Goal: Task Accomplishment & Management: Manage account settings

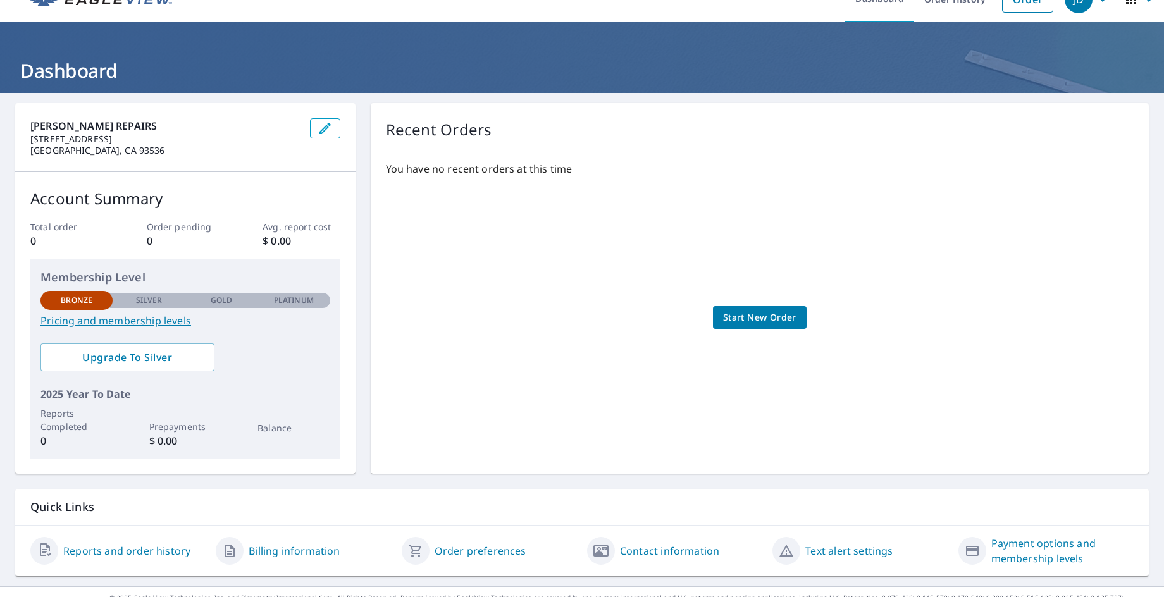
scroll to position [46, 0]
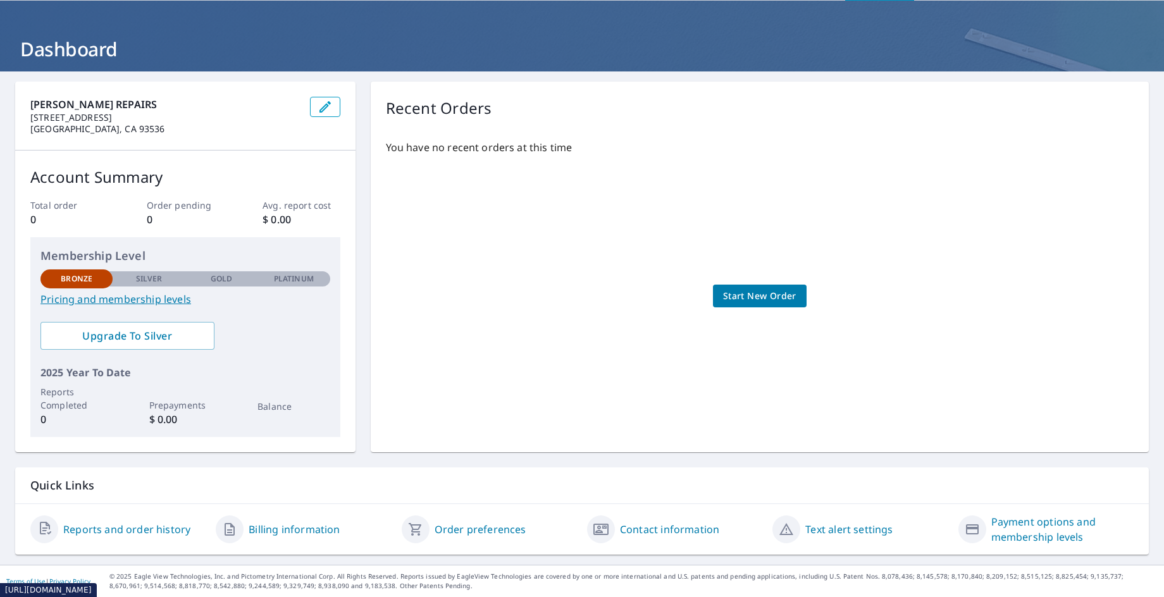
click at [997, 528] on link "Payment options and membership levels" at bounding box center [1062, 529] width 142 height 30
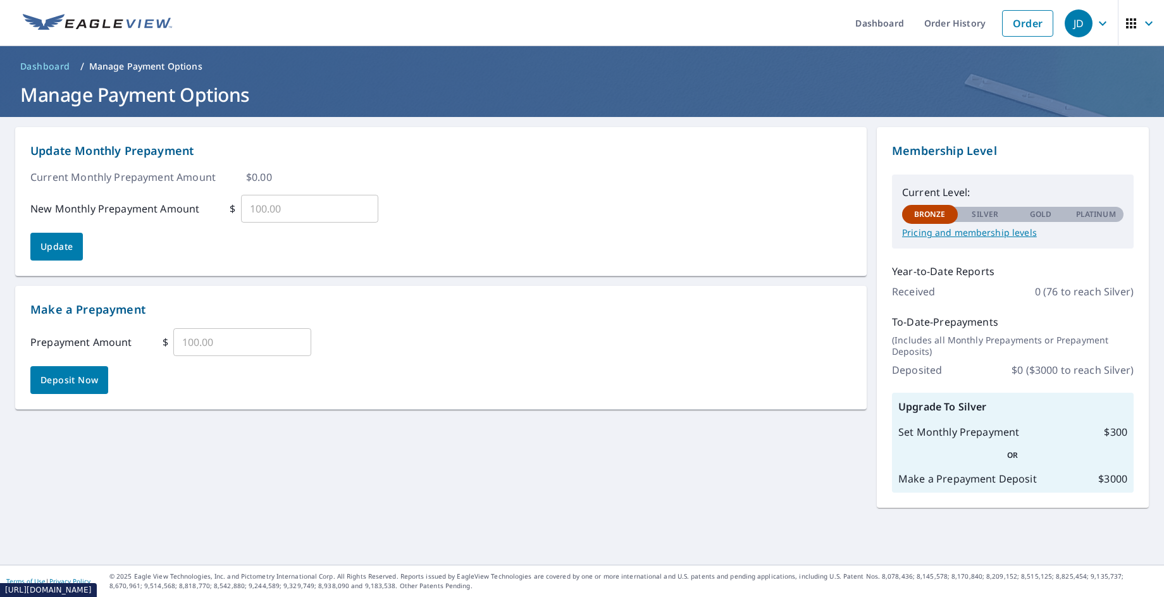
click at [964, 234] on p "Pricing and membership levels" at bounding box center [1012, 232] width 221 height 11
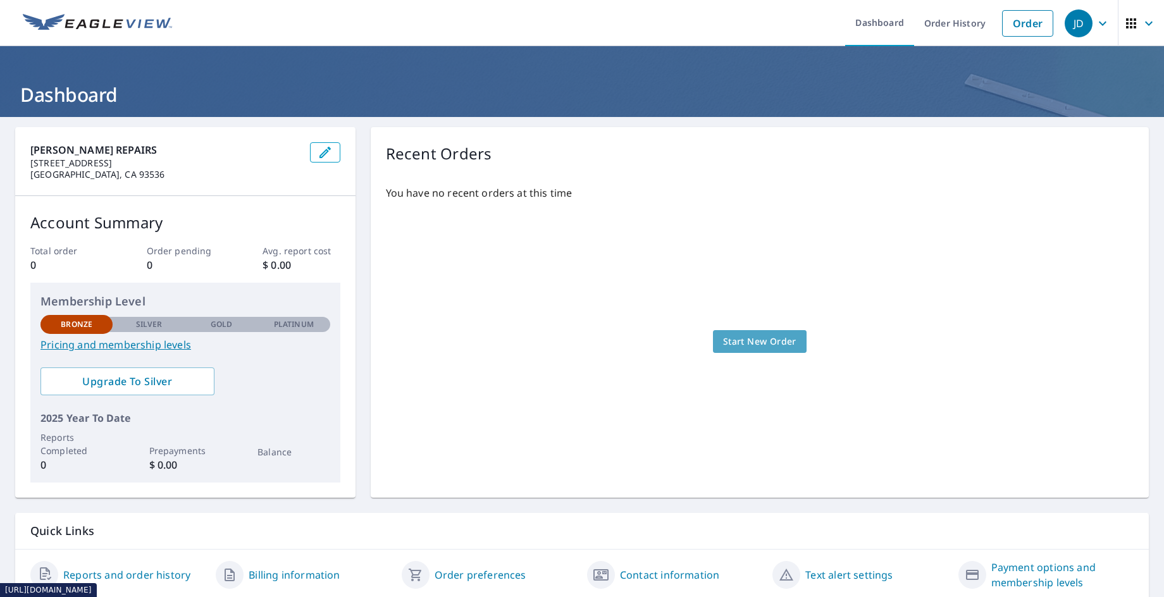
click at [743, 340] on span "Start New Order" at bounding box center [759, 342] width 73 height 16
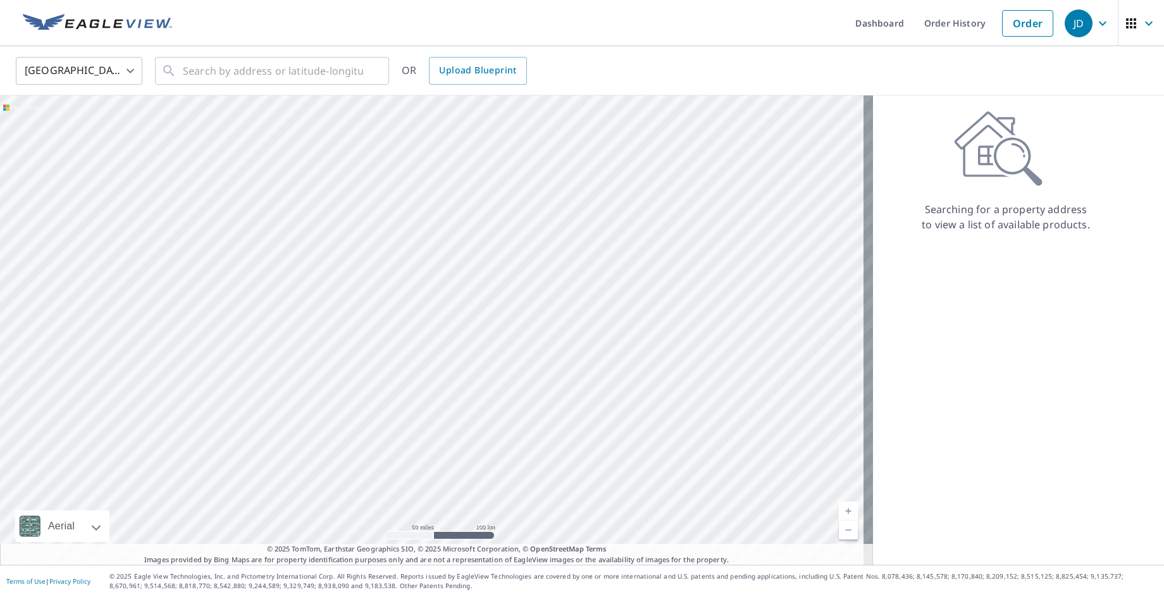
drag, startPoint x: 219, startPoint y: 347, endPoint x: 802, endPoint y: 230, distance: 594.8
click at [802, 230] on div at bounding box center [436, 330] width 873 height 469
drag, startPoint x: 347, startPoint y: 324, endPoint x: 680, endPoint y: 374, distance: 336.9
click at [680, 374] on div at bounding box center [436, 330] width 873 height 469
drag, startPoint x: 629, startPoint y: 376, endPoint x: 576, endPoint y: 468, distance: 106.5
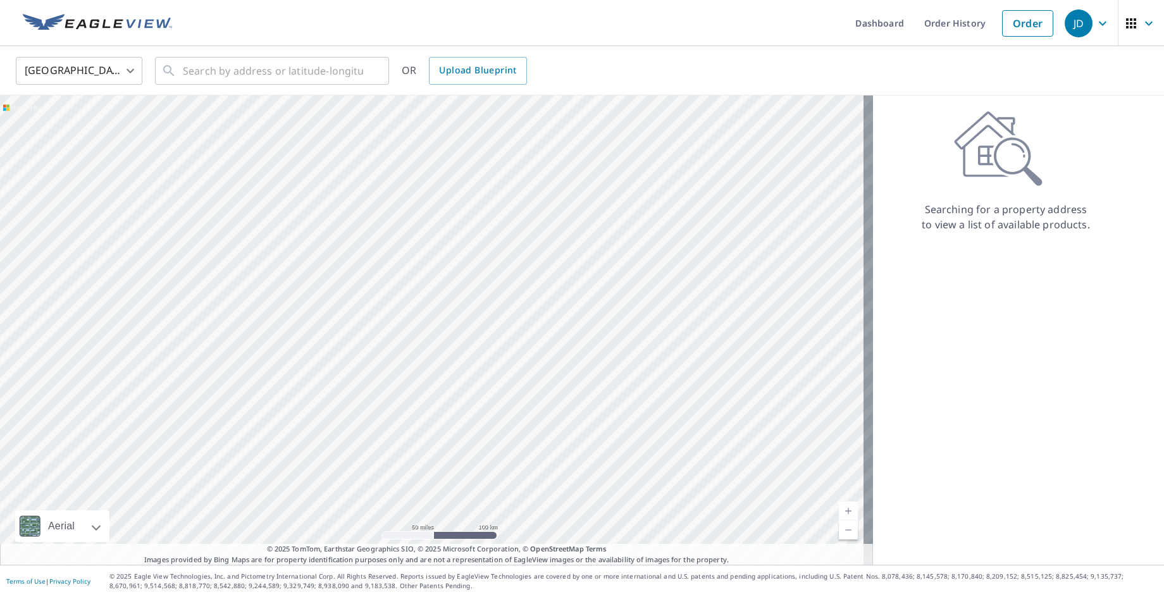
click at [576, 468] on div at bounding box center [436, 330] width 873 height 469
drag, startPoint x: 620, startPoint y: 429, endPoint x: 546, endPoint y: 524, distance: 120.7
click at [579, 596] on html "JD JD Dashboard Order History Order JD United States US ​ ​ OR Upload Blueprint…" at bounding box center [582, 298] width 1164 height 597
drag, startPoint x: 596, startPoint y: 340, endPoint x: 569, endPoint y: 503, distance: 166.2
click at [568, 503] on div at bounding box center [436, 330] width 873 height 469
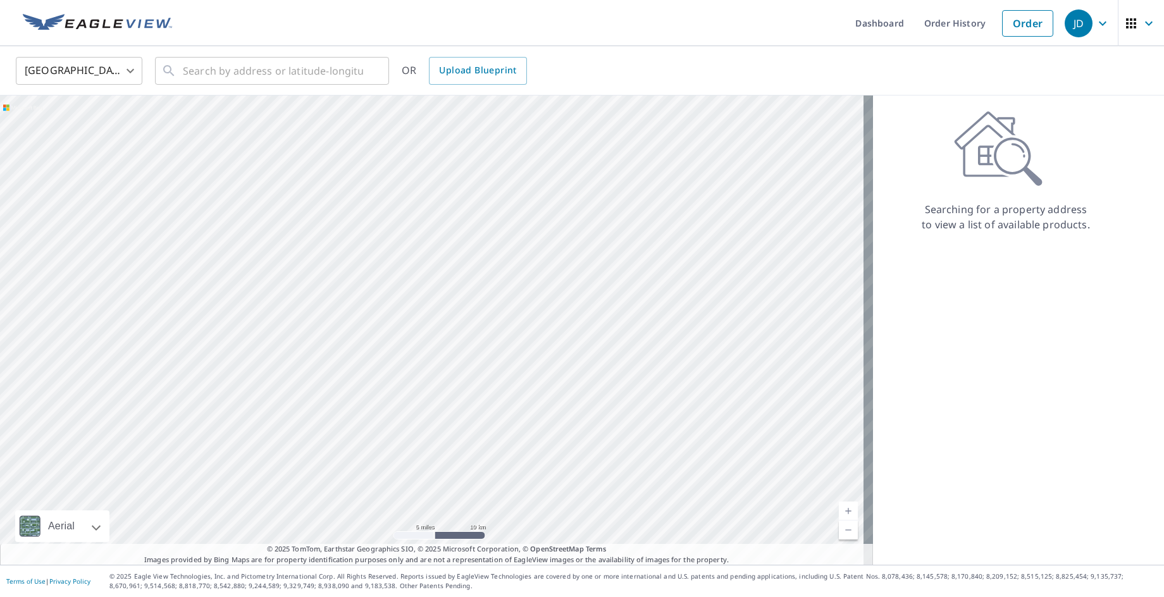
drag, startPoint x: 534, startPoint y: 218, endPoint x: 579, endPoint y: 402, distance: 189.5
click at [581, 402] on div at bounding box center [436, 330] width 873 height 469
drag, startPoint x: 548, startPoint y: 212, endPoint x: 761, endPoint y: 483, distance: 344.2
click at [761, 483] on div at bounding box center [436, 330] width 873 height 469
drag, startPoint x: 397, startPoint y: 272, endPoint x: 469, endPoint y: 458, distance: 199.7
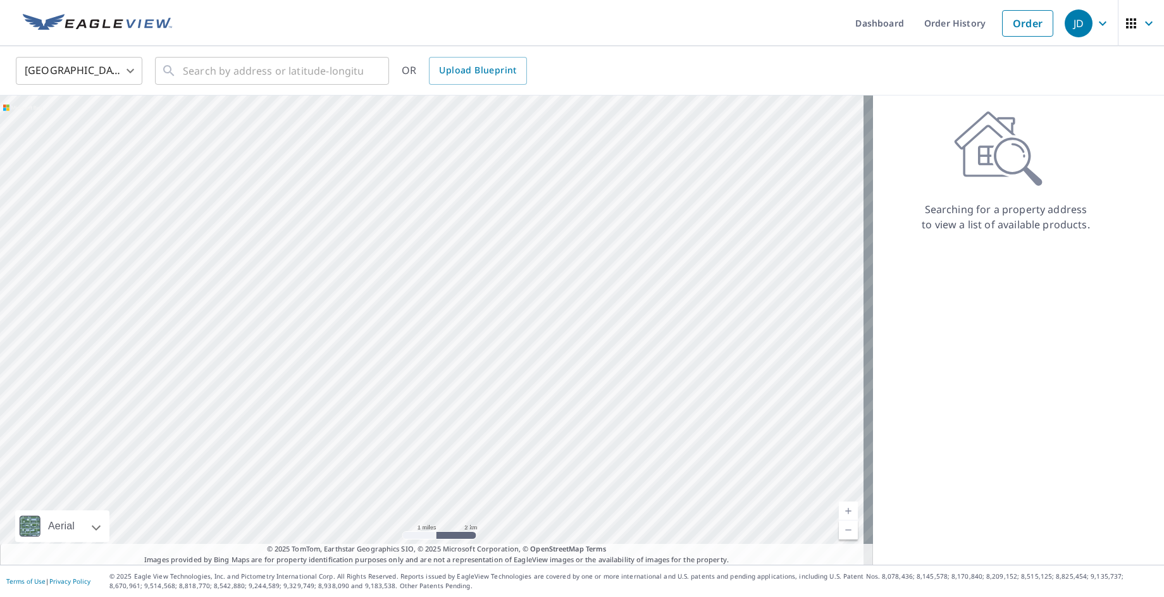
click at [469, 458] on div at bounding box center [436, 330] width 873 height 469
drag, startPoint x: 511, startPoint y: 324, endPoint x: 457, endPoint y: 493, distance: 177.2
click at [457, 493] on div at bounding box center [436, 330] width 873 height 469
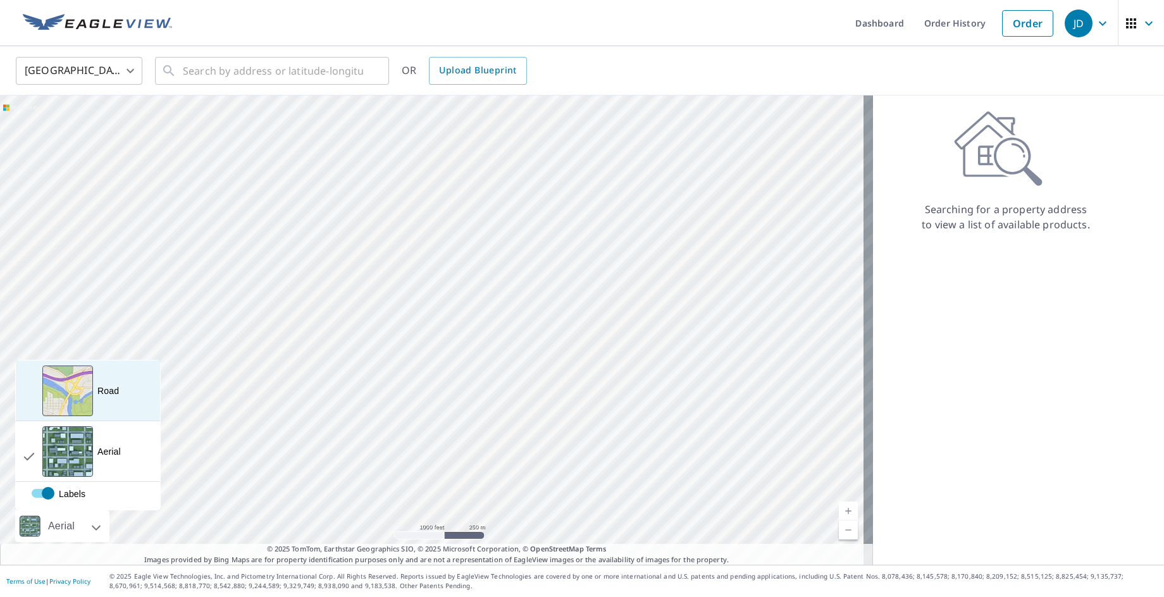
click at [83, 394] on div "View aerial and more..." at bounding box center [67, 391] width 51 height 51
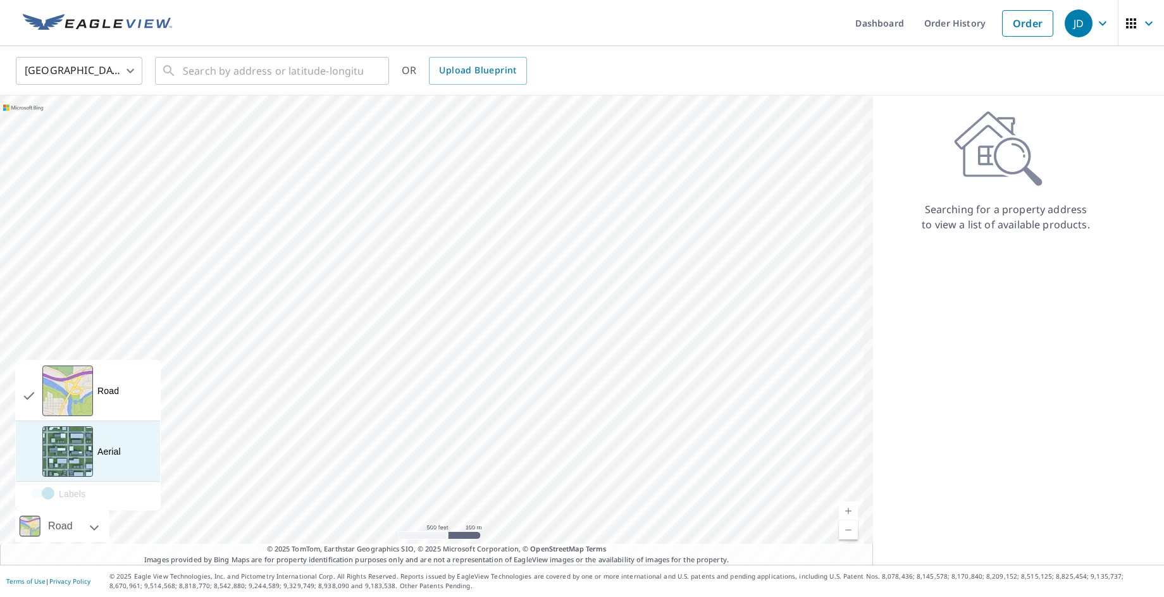
click at [79, 458] on div "View aerial and more..." at bounding box center [67, 451] width 51 height 51
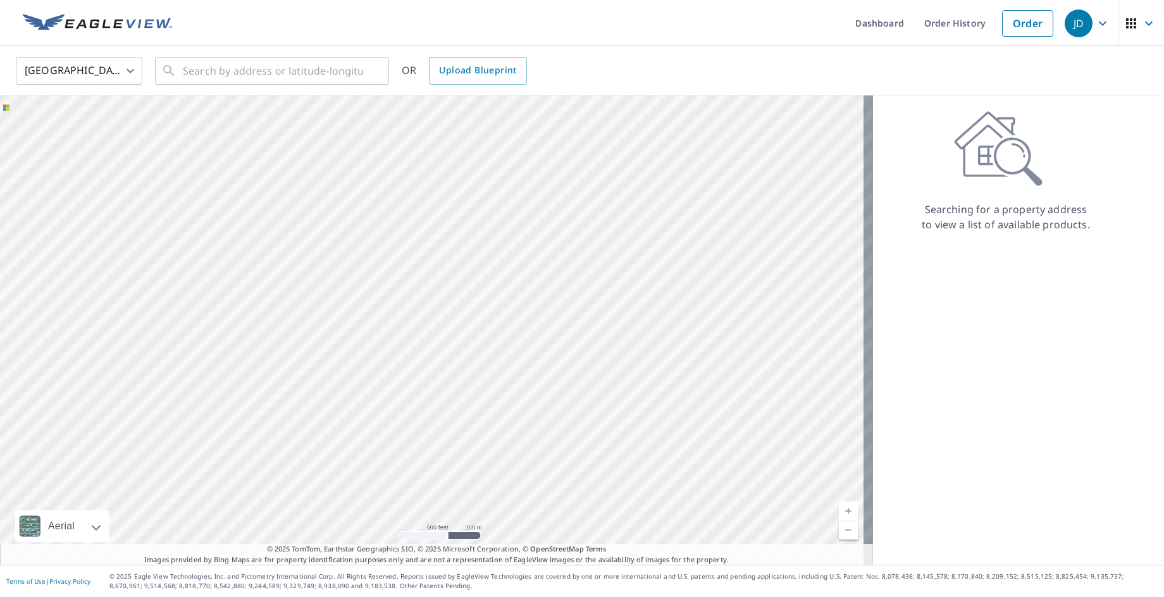
drag, startPoint x: 645, startPoint y: 318, endPoint x: 729, endPoint y: 533, distance: 230.9
click at [729, 533] on div at bounding box center [436, 330] width 873 height 469
drag, startPoint x: 598, startPoint y: 271, endPoint x: 628, endPoint y: 589, distance: 318.9
click at [628, 589] on div "Dashboard Order History Order JD United States [GEOGRAPHIC_DATA] ​ ​ OR Upload …" at bounding box center [582, 298] width 1164 height 597
drag, startPoint x: 428, startPoint y: 373, endPoint x: 433, endPoint y: 469, distance: 96.9
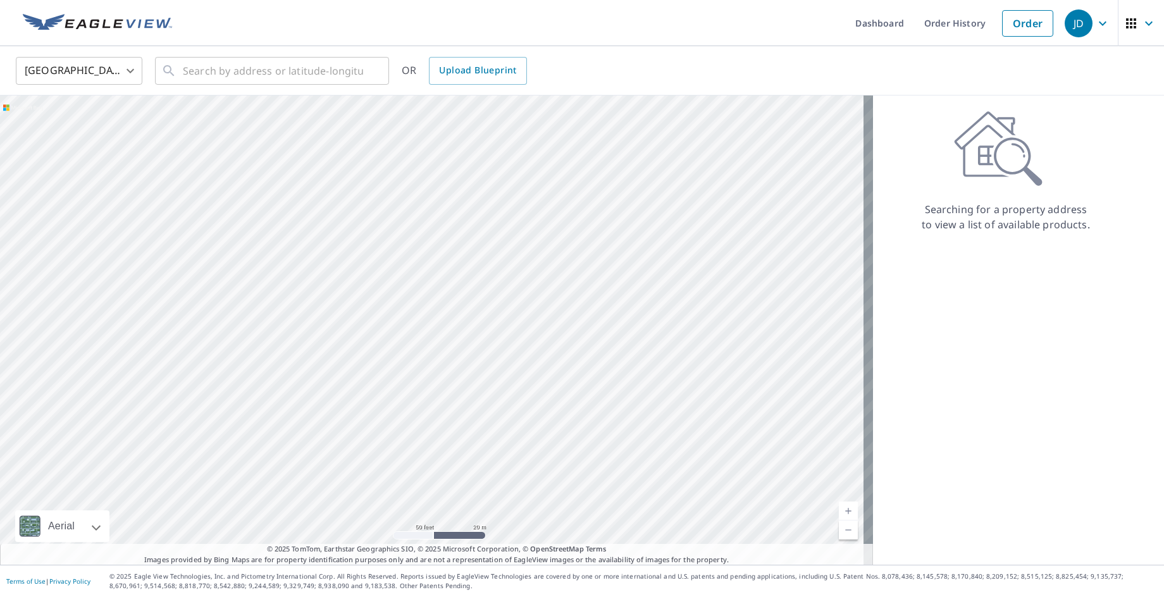
click at [433, 469] on div at bounding box center [436, 330] width 873 height 469
drag, startPoint x: 653, startPoint y: 167, endPoint x: 787, endPoint y: 488, distance: 348.2
click at [787, 488] on div at bounding box center [436, 330] width 873 height 469
drag, startPoint x: 255, startPoint y: 246, endPoint x: 584, endPoint y: 523, distance: 430.5
click at [584, 523] on div at bounding box center [436, 330] width 873 height 469
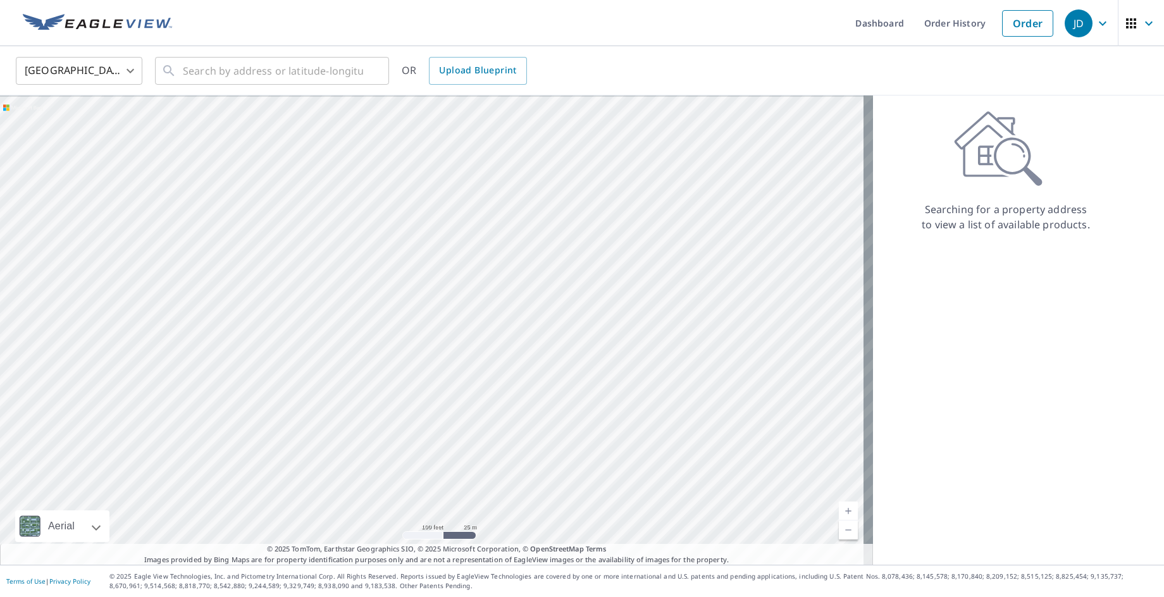
drag, startPoint x: 682, startPoint y: 258, endPoint x: 665, endPoint y: 333, distance: 76.4
click at [665, 333] on div at bounding box center [436, 330] width 873 height 469
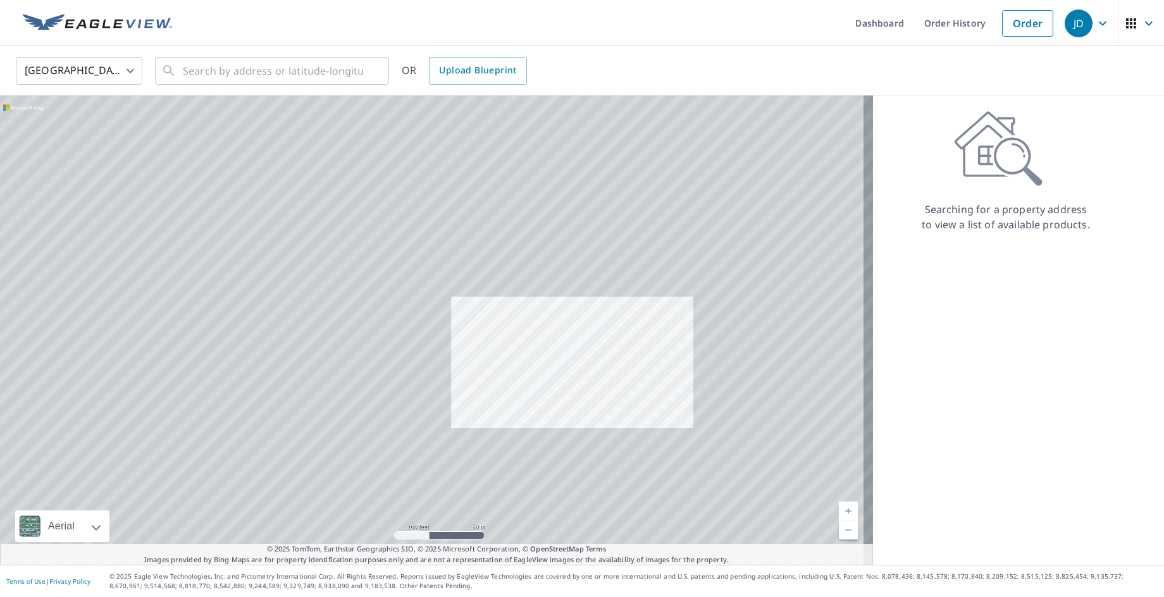
drag, startPoint x: 596, startPoint y: 300, endPoint x: 627, endPoint y: 375, distance: 80.6
click at [627, 375] on div at bounding box center [436, 330] width 873 height 469
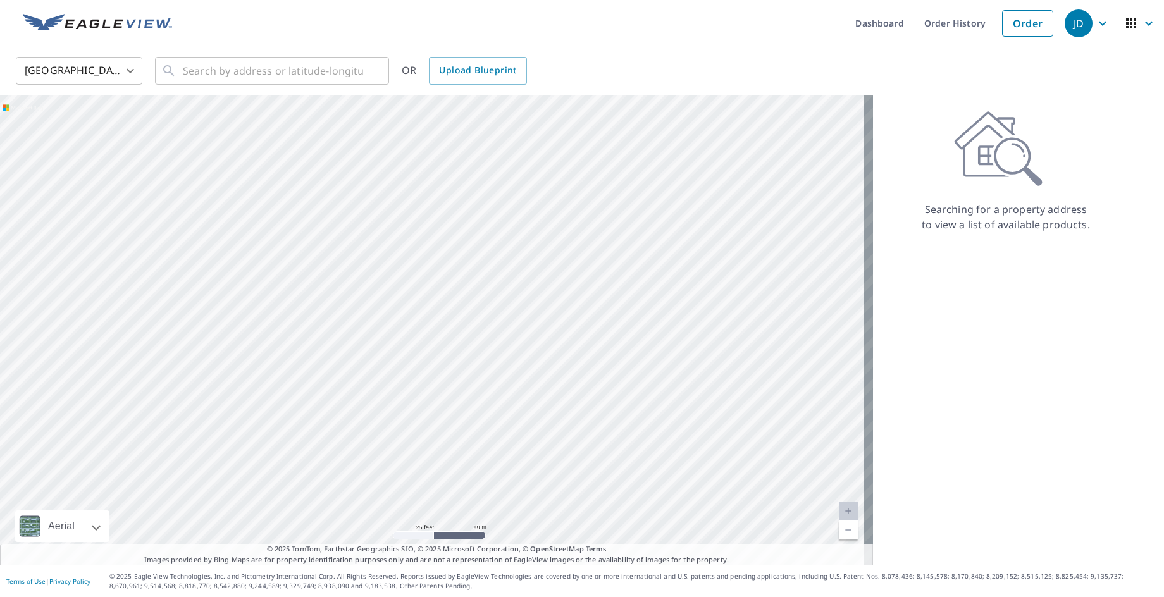
click at [702, 212] on div at bounding box center [436, 330] width 873 height 469
drag, startPoint x: 77, startPoint y: 344, endPoint x: 867, endPoint y: 331, distance: 790.1
click at [865, 333] on div "Aerial Road A standard road map Aerial A detailed look from above Labels Labels…" at bounding box center [582, 330] width 1164 height 469
drag, startPoint x: 812, startPoint y: 280, endPoint x: 825, endPoint y: 260, distance: 23.7
click at [825, 260] on div at bounding box center [436, 330] width 873 height 469
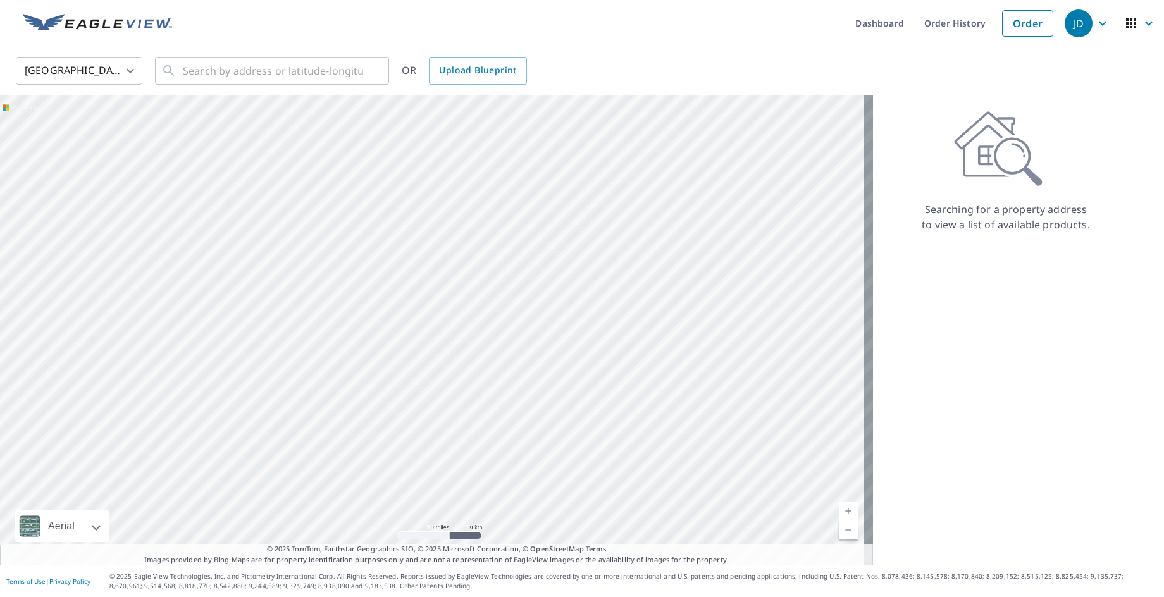
drag, startPoint x: 274, startPoint y: 306, endPoint x: 622, endPoint y: 443, distance: 374.3
click at [622, 443] on div at bounding box center [436, 330] width 873 height 469
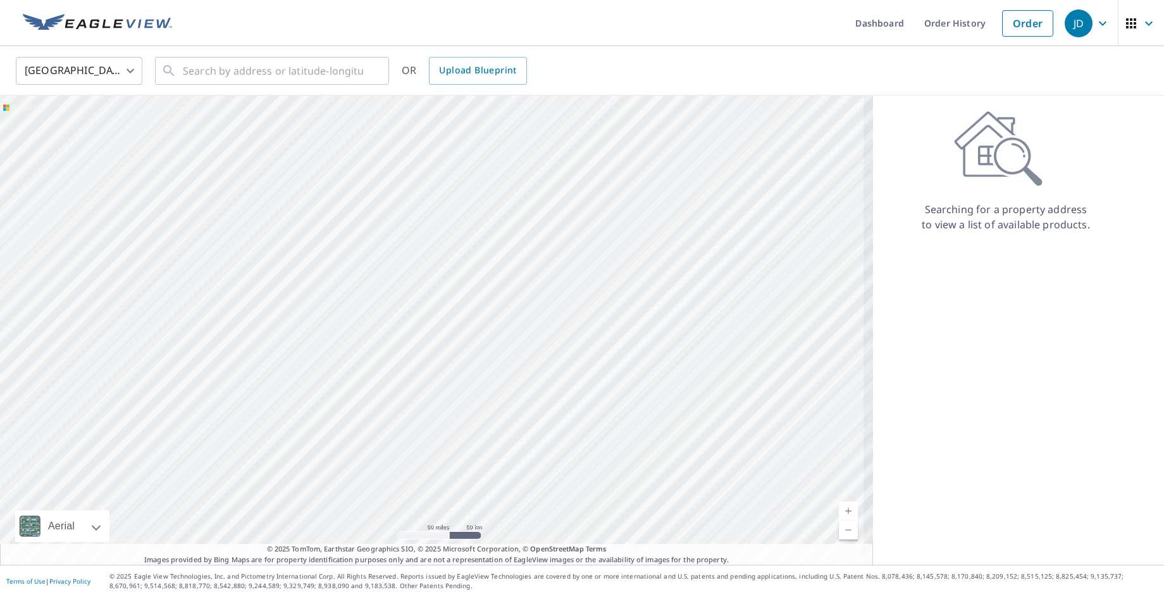
click at [592, 407] on div at bounding box center [436, 330] width 873 height 469
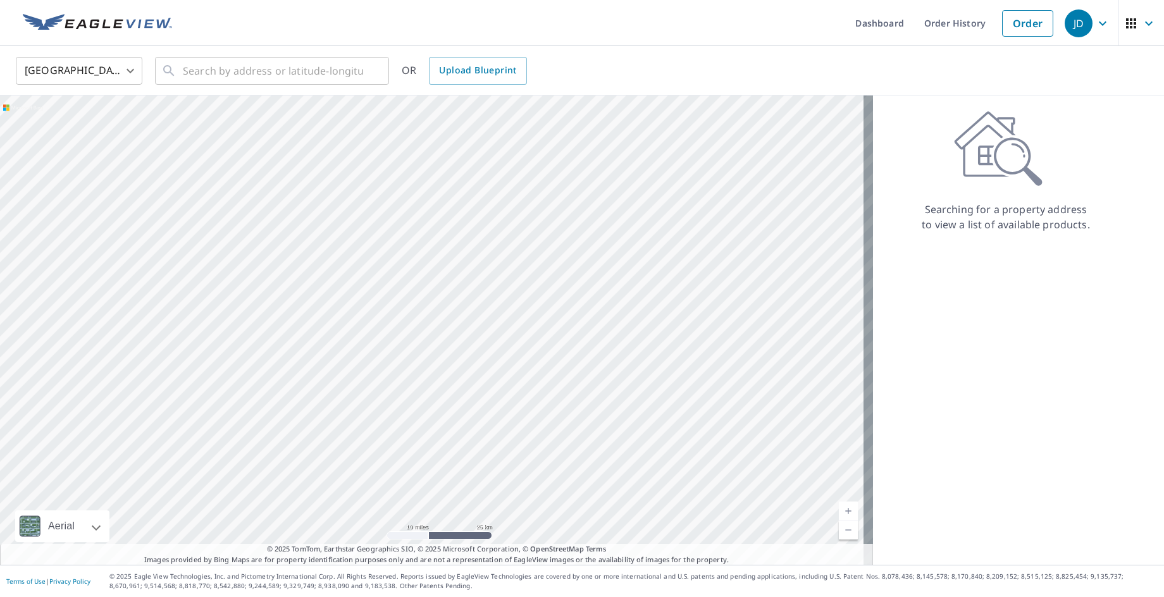
drag, startPoint x: 607, startPoint y: 265, endPoint x: 640, endPoint y: 407, distance: 145.6
click at [640, 407] on div at bounding box center [436, 330] width 873 height 469
drag, startPoint x: 575, startPoint y: 207, endPoint x: 581, endPoint y: -8, distance: 215.1
click at [581, 0] on html "JD JD Dashboard Order History Order JD United States US ​ ​ OR Upload Blueprint…" at bounding box center [582, 298] width 1164 height 597
click at [603, 135] on div at bounding box center [436, 330] width 873 height 469
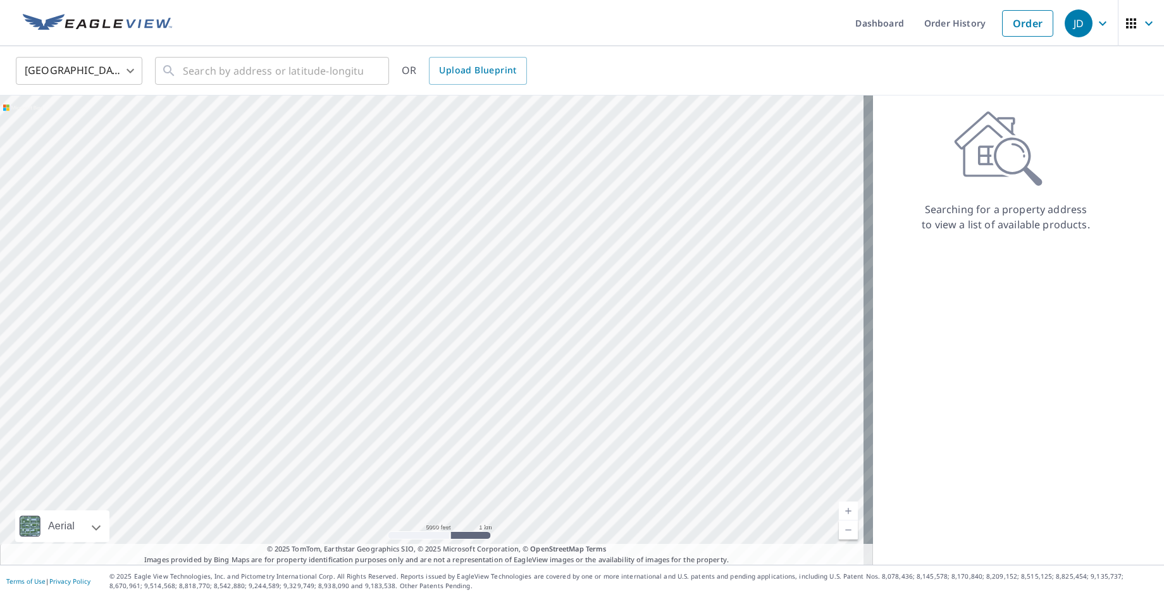
drag, startPoint x: 470, startPoint y: 387, endPoint x: 711, endPoint y: 407, distance: 241.8
click at [710, 409] on div at bounding box center [436, 330] width 873 height 469
drag, startPoint x: 236, startPoint y: 261, endPoint x: 808, endPoint y: 455, distance: 603.8
click at [808, 455] on div at bounding box center [436, 330] width 873 height 469
drag, startPoint x: 762, startPoint y: 387, endPoint x: 596, endPoint y: 391, distance: 165.8
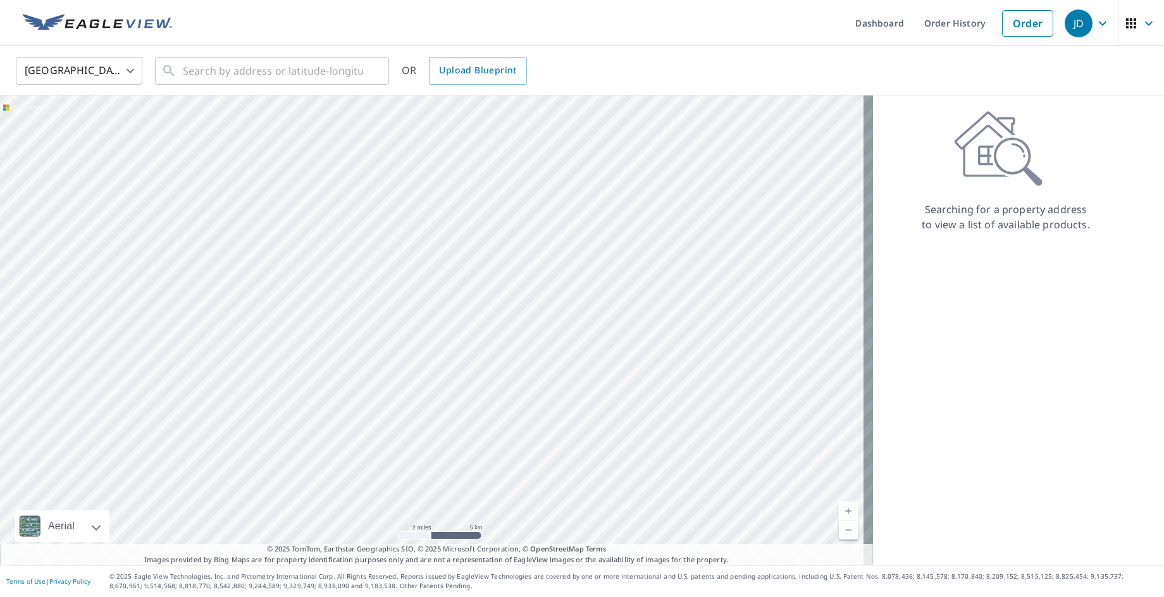
click at [596, 391] on div at bounding box center [436, 330] width 873 height 469
drag, startPoint x: 555, startPoint y: 413, endPoint x: 646, endPoint y: 429, distance: 93.2
click at [646, 429] on div at bounding box center [436, 330] width 873 height 469
drag, startPoint x: 460, startPoint y: 413, endPoint x: 609, endPoint y: 440, distance: 151.1
click at [609, 440] on div at bounding box center [436, 330] width 873 height 469
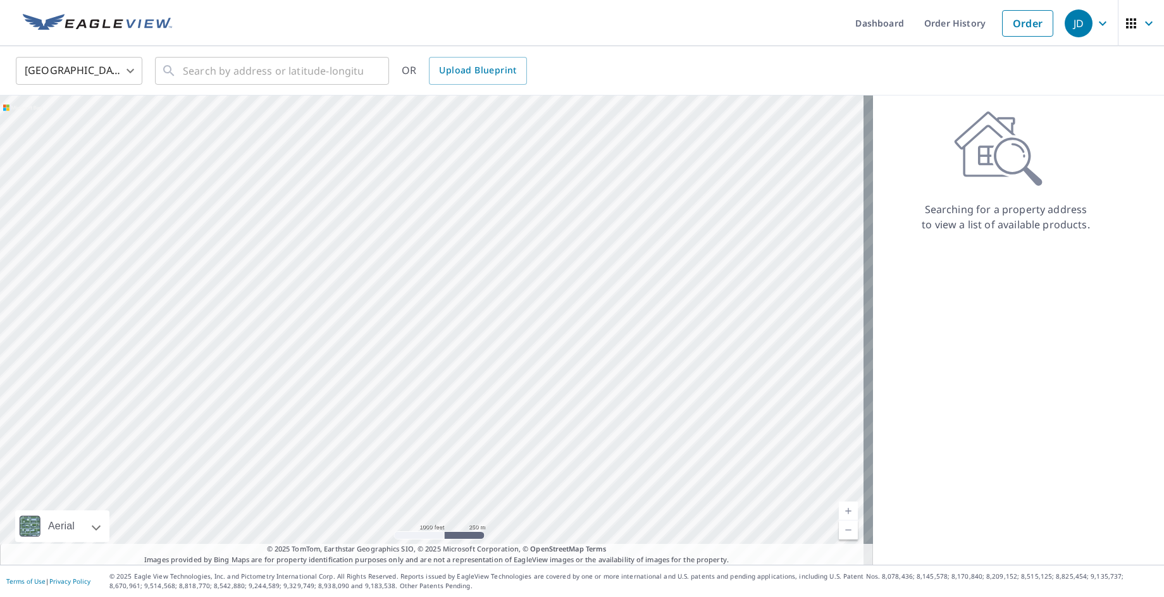
drag, startPoint x: 527, startPoint y: 330, endPoint x: 735, endPoint y: 312, distance: 208.2
click at [732, 312] on div at bounding box center [436, 330] width 873 height 469
drag, startPoint x: 611, startPoint y: 299, endPoint x: 717, endPoint y: 196, distance: 148.1
click at [717, 196] on div at bounding box center [436, 330] width 873 height 469
drag, startPoint x: 614, startPoint y: 438, endPoint x: 723, endPoint y: 292, distance: 183.0
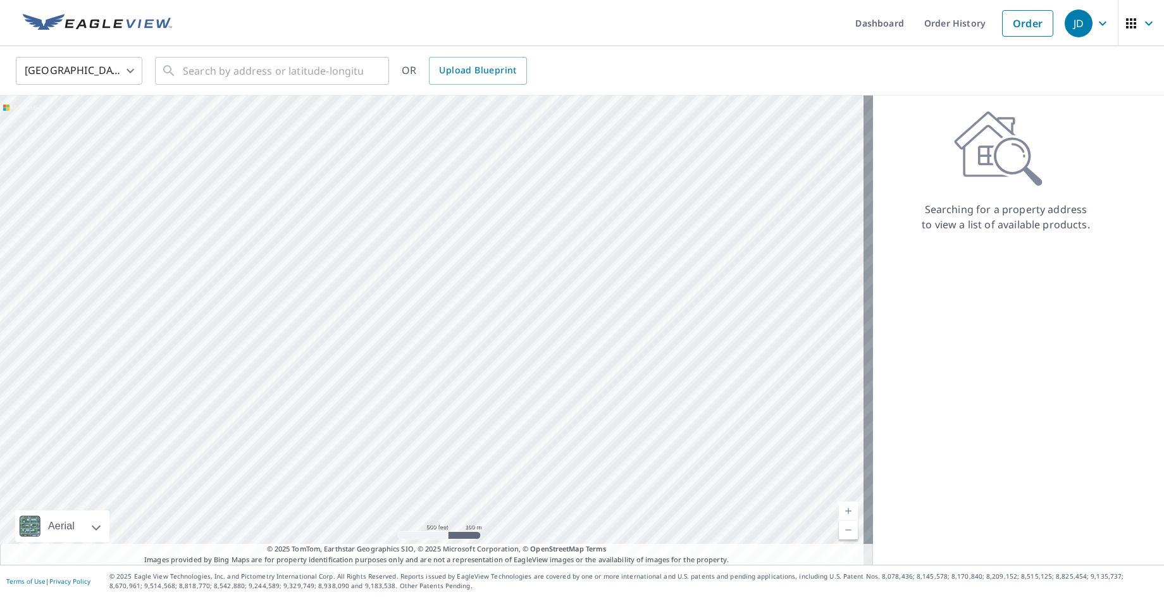
click at [723, 292] on div at bounding box center [436, 330] width 873 height 469
drag, startPoint x: 585, startPoint y: 459, endPoint x: 712, endPoint y: 550, distance: 155.5
click at [712, 550] on div "Aerial Road A standard road map Aerial A detailed look from above Labels Labels…" at bounding box center [436, 330] width 873 height 469
click at [678, 433] on div at bounding box center [436, 330] width 873 height 469
drag, startPoint x: 423, startPoint y: 245, endPoint x: 417, endPoint y: 438, distance: 192.4
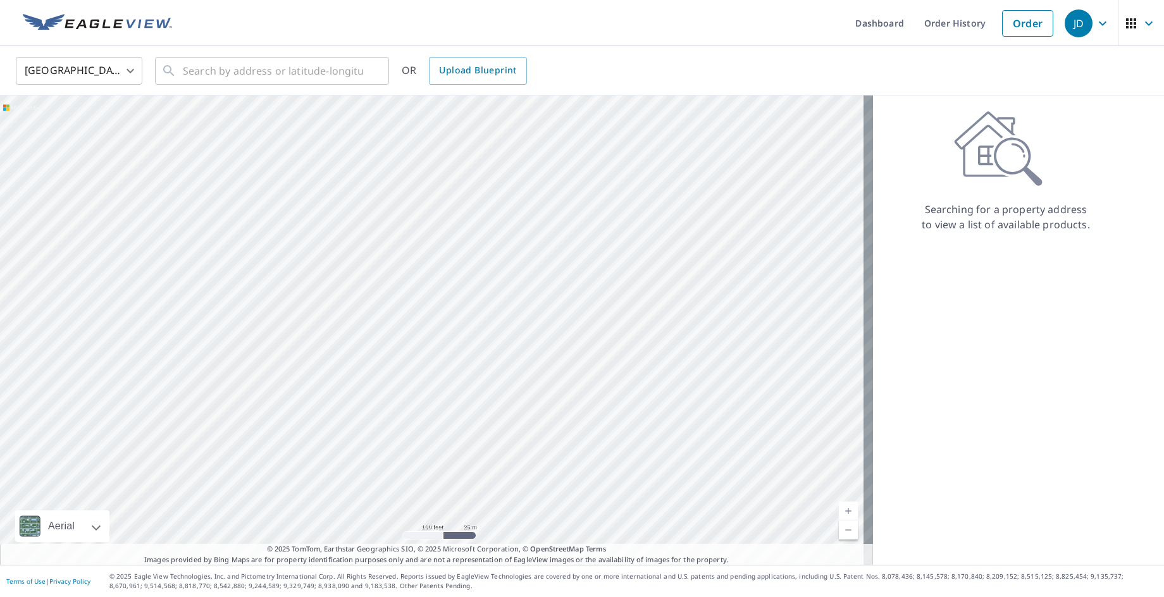
click at [417, 438] on div at bounding box center [436, 330] width 873 height 469
drag, startPoint x: 598, startPoint y: 359, endPoint x: 602, endPoint y: 543, distance: 184.1
click at [602, 543] on div at bounding box center [436, 330] width 873 height 469
drag, startPoint x: 400, startPoint y: 271, endPoint x: 457, endPoint y: 490, distance: 226.1
click at [459, 491] on div at bounding box center [436, 330] width 873 height 469
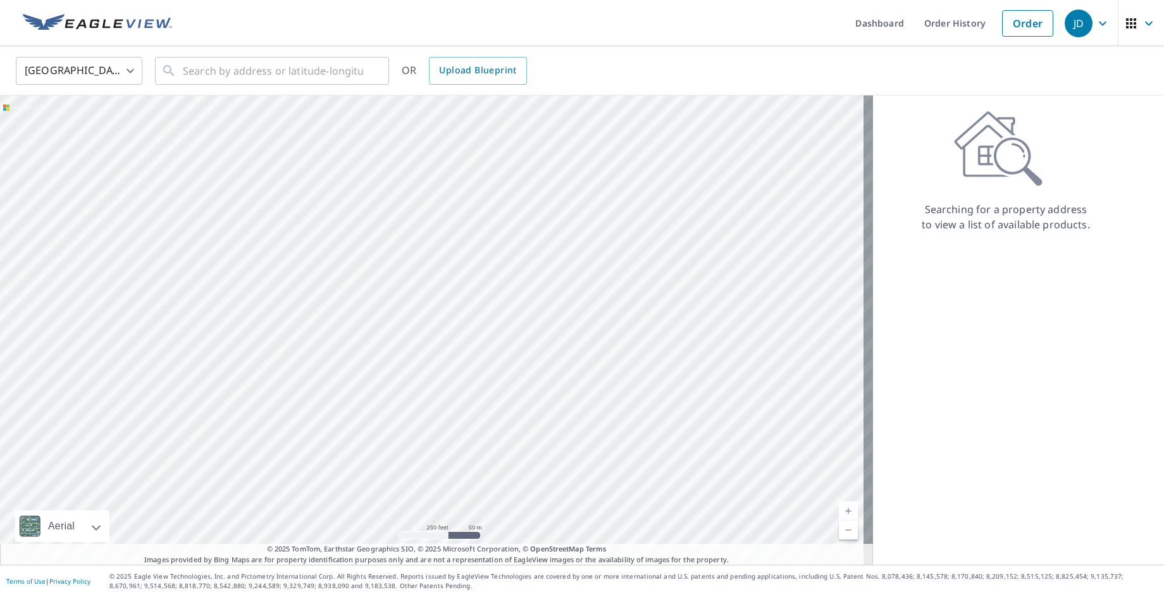
drag, startPoint x: 673, startPoint y: 228, endPoint x: 417, endPoint y: 437, distance: 330.8
click at [419, 438] on div at bounding box center [436, 330] width 873 height 469
drag, startPoint x: 551, startPoint y: 252, endPoint x: 491, endPoint y: 429, distance: 187.0
click at [491, 429] on div at bounding box center [436, 330] width 873 height 469
drag, startPoint x: 763, startPoint y: 348, endPoint x: 510, endPoint y: 391, distance: 256.0
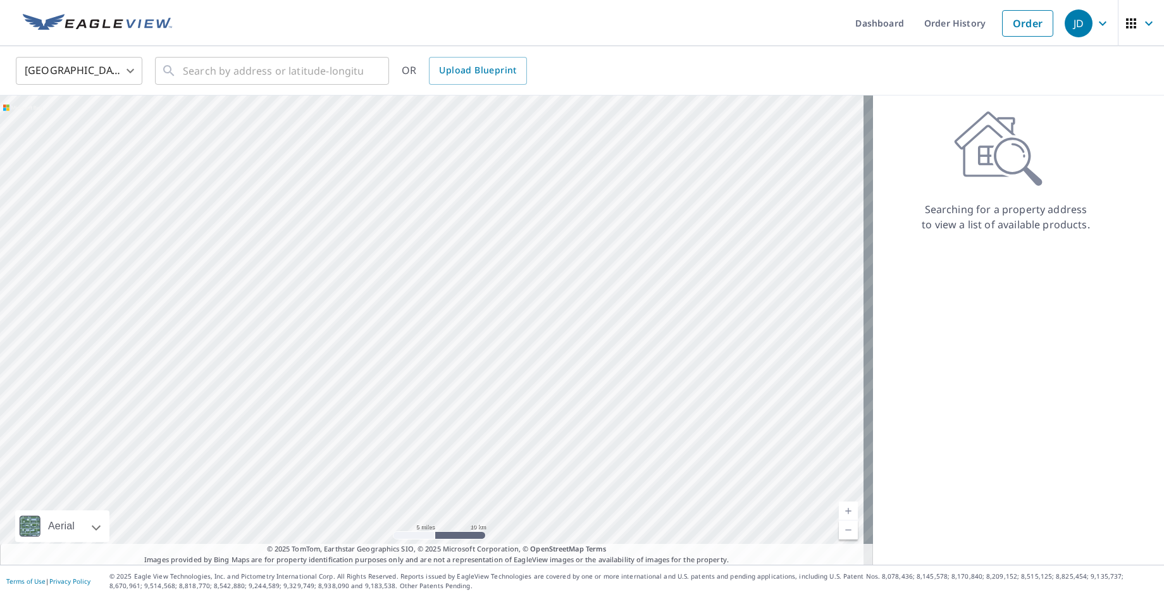
click at [510, 391] on div at bounding box center [436, 330] width 873 height 469
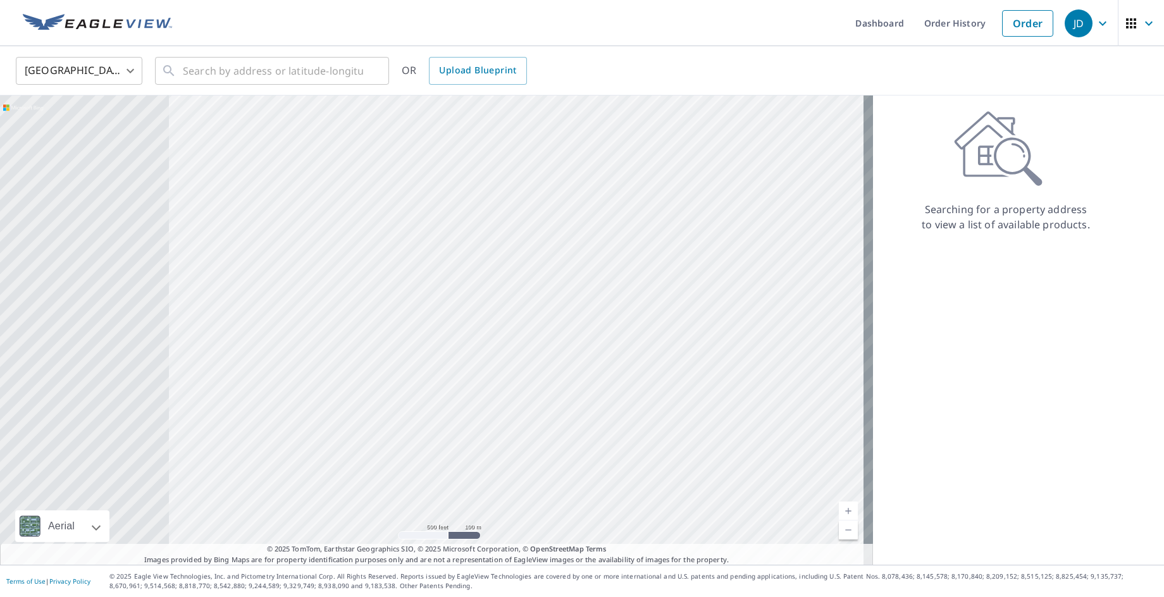
drag, startPoint x: 400, startPoint y: 360, endPoint x: 758, endPoint y: 374, distance: 358.9
click at [758, 374] on div at bounding box center [436, 330] width 873 height 469
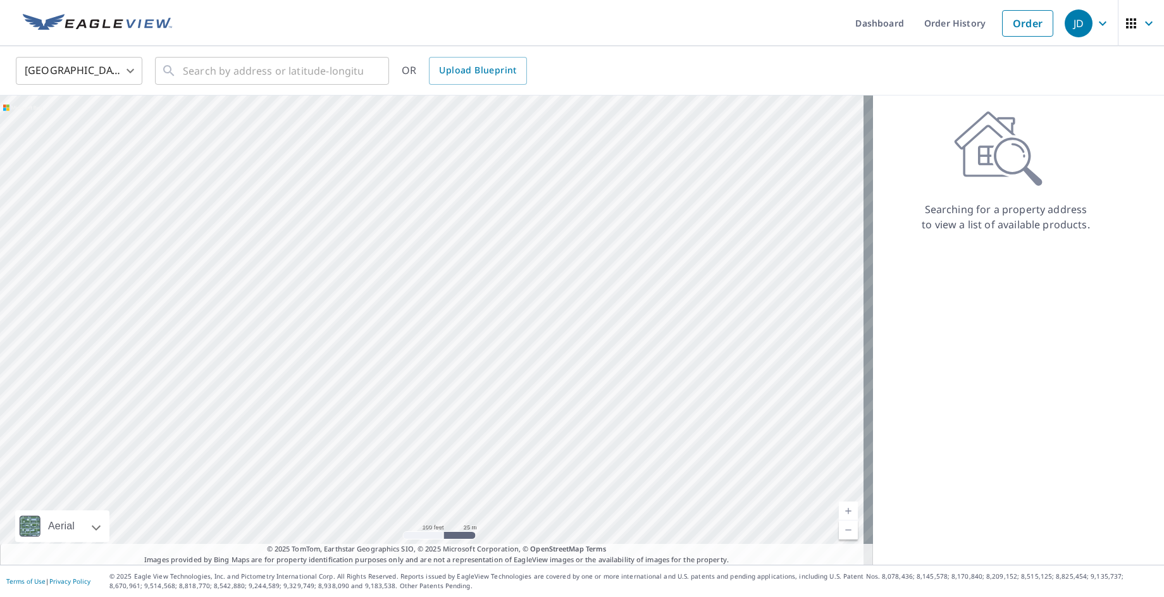
drag, startPoint x: 595, startPoint y: 261, endPoint x: 608, endPoint y: 576, distance: 315.2
click at [608, 576] on div "Dashboard Order History Order JD United States [GEOGRAPHIC_DATA] ​ ​ OR Upload …" at bounding box center [582, 298] width 1164 height 597
click at [364, 427] on div at bounding box center [436, 330] width 873 height 469
drag, startPoint x: 436, startPoint y: 361, endPoint x: 454, endPoint y: 466, distance: 107.1
click at [454, 466] on div at bounding box center [436, 330] width 873 height 469
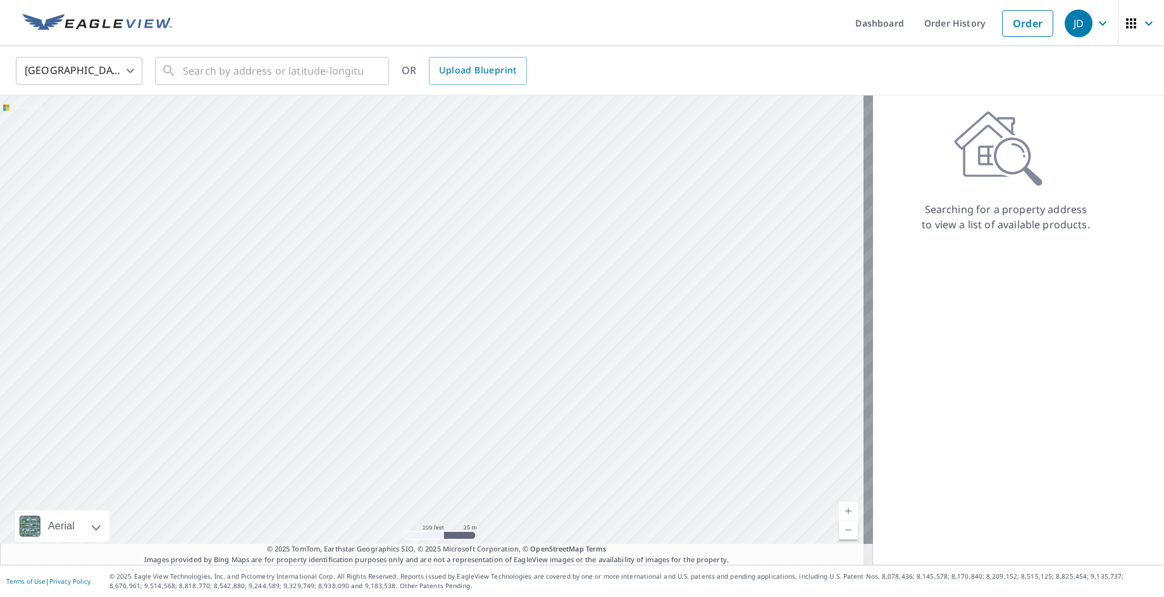
drag, startPoint x: 484, startPoint y: 448, endPoint x: 488, endPoint y: 368, distance: 80.4
click at [488, 368] on div at bounding box center [436, 330] width 873 height 469
drag, startPoint x: 486, startPoint y: 483, endPoint x: 492, endPoint y: 359, distance: 124.1
click at [492, 359] on div at bounding box center [436, 330] width 873 height 469
drag, startPoint x: 491, startPoint y: 457, endPoint x: 614, endPoint y: 497, distance: 129.0
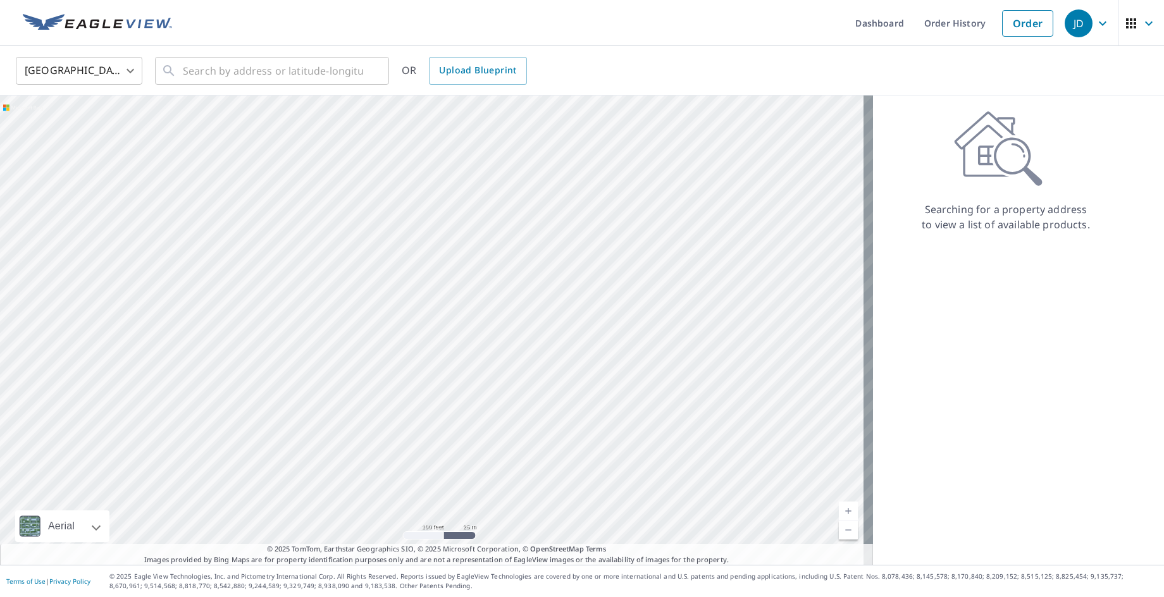
click at [614, 497] on div at bounding box center [436, 330] width 873 height 469
click at [503, 187] on div at bounding box center [436, 330] width 873 height 469
click at [483, 71] on span "Upload Blueprint" at bounding box center [477, 71] width 77 height 16
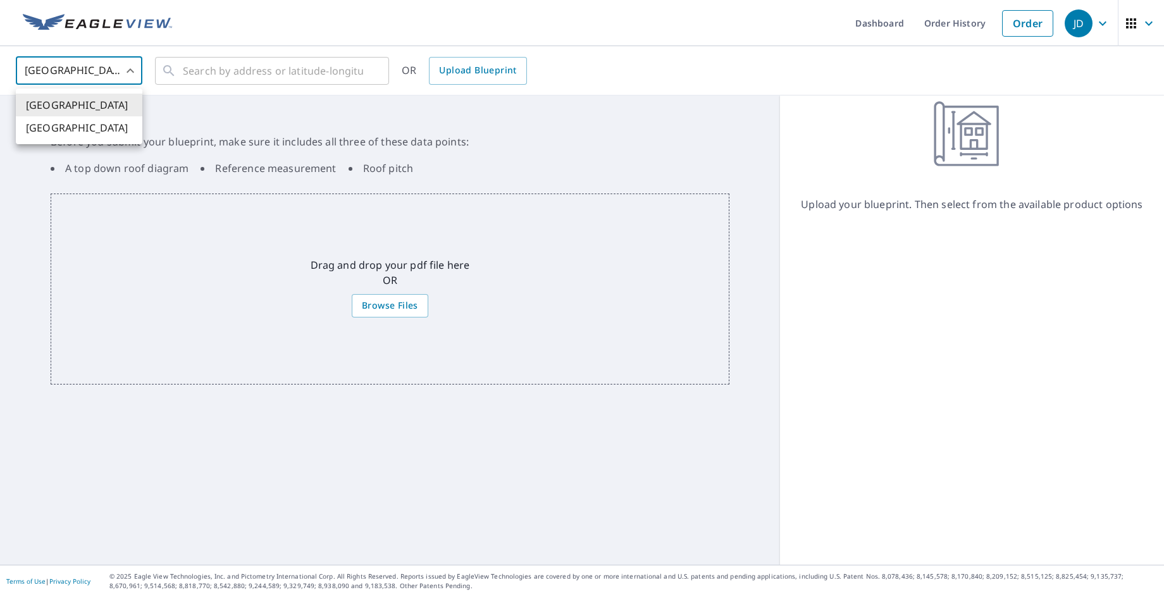
click at [128, 67] on body "JD JD Dashboard Order History Order JD [GEOGRAPHIC_DATA] [GEOGRAPHIC_DATA] ​ ​ …" at bounding box center [582, 298] width 1164 height 597
click at [128, 67] on div at bounding box center [582, 298] width 1164 height 597
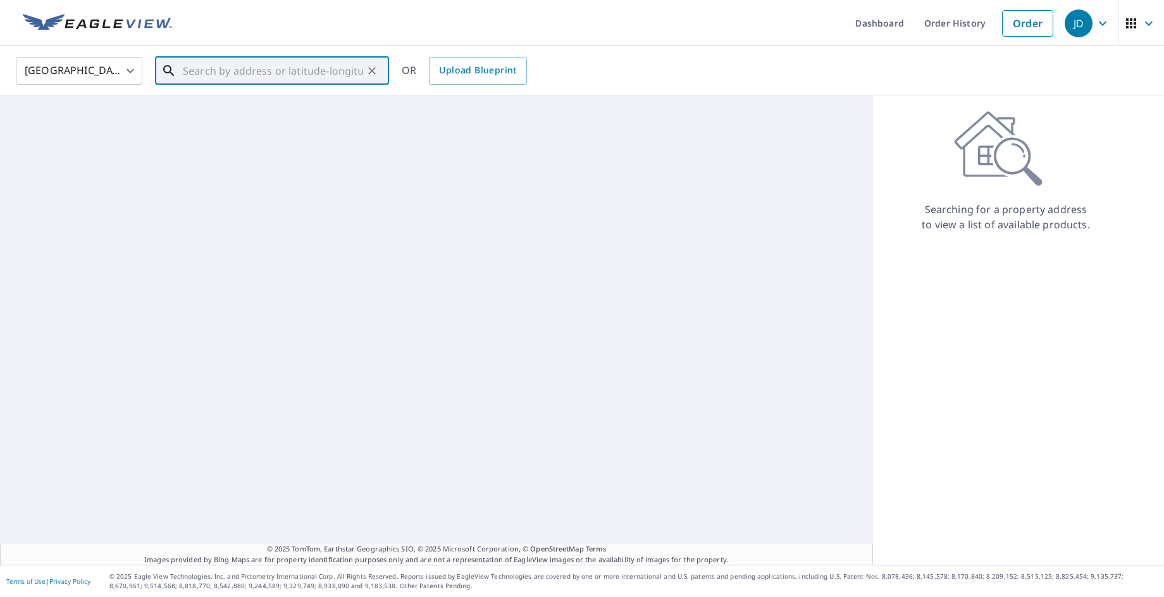
click at [267, 70] on input "text" at bounding box center [273, 70] width 180 height 35
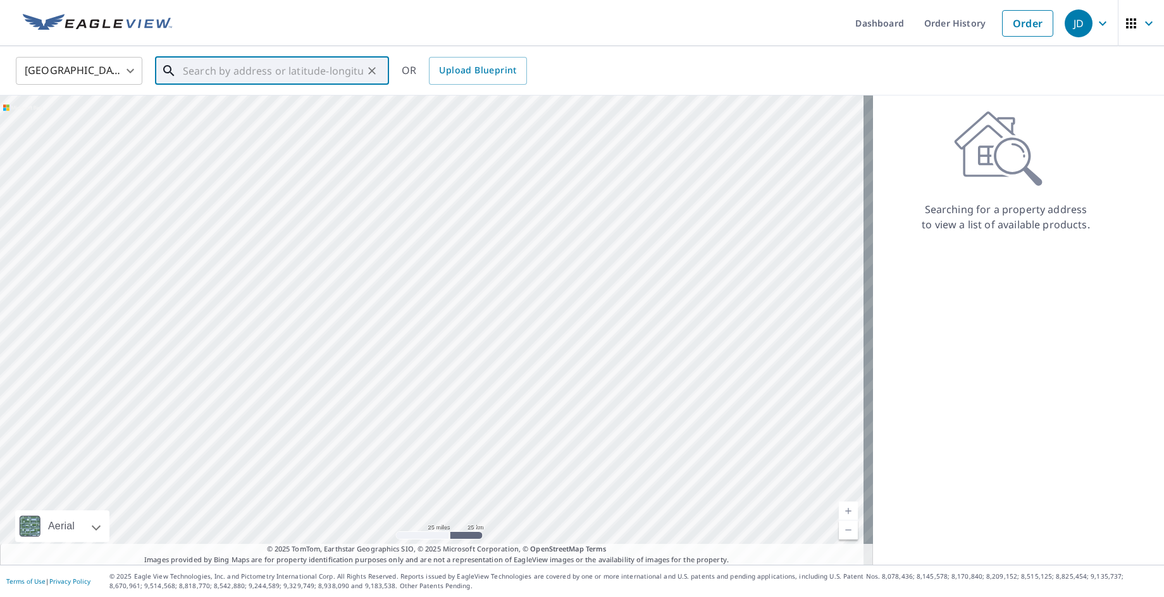
drag, startPoint x: 93, startPoint y: 259, endPoint x: 817, endPoint y: 111, distance: 738.4
click at [817, 113] on div at bounding box center [436, 330] width 873 height 469
drag, startPoint x: 273, startPoint y: 272, endPoint x: 894, endPoint y: 192, distance: 626.3
click at [894, 192] on div "Aerial Road A standard road map Aerial A detailed look from above Labels Labels…" at bounding box center [582, 330] width 1164 height 469
click at [607, 273] on div at bounding box center [436, 330] width 873 height 469
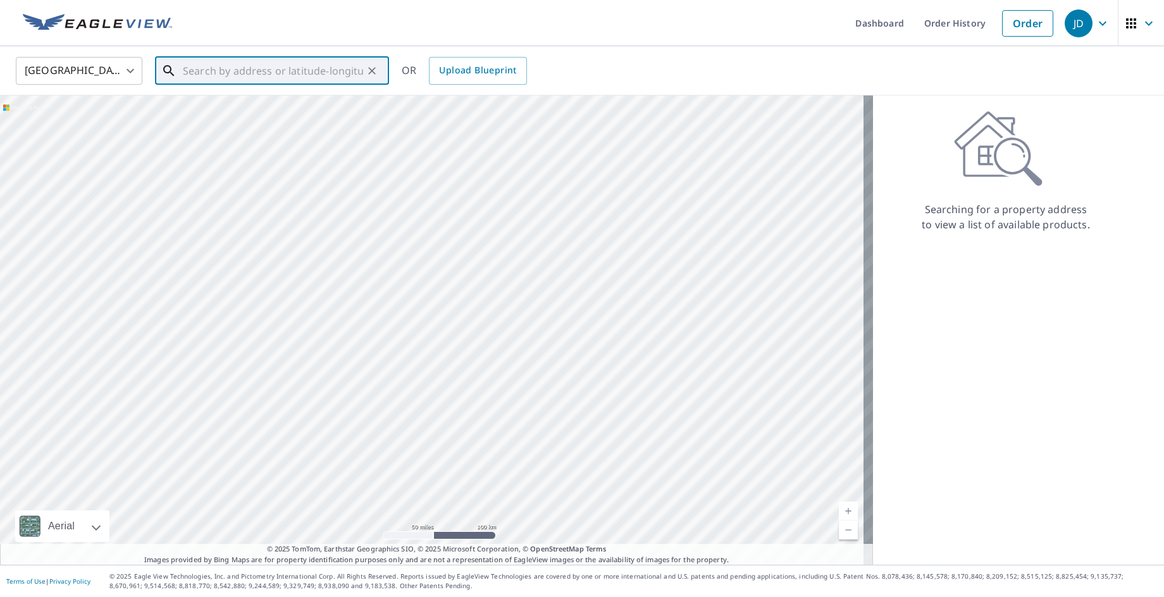
drag, startPoint x: 87, startPoint y: 333, endPoint x: 624, endPoint y: 110, distance: 582.1
click at [624, 110] on div at bounding box center [436, 330] width 873 height 469
drag, startPoint x: 99, startPoint y: 345, endPoint x: 471, endPoint y: 393, distance: 374.4
click at [471, 393] on div at bounding box center [436, 330] width 873 height 469
drag, startPoint x: 405, startPoint y: 259, endPoint x: 450, endPoint y: 431, distance: 177.2
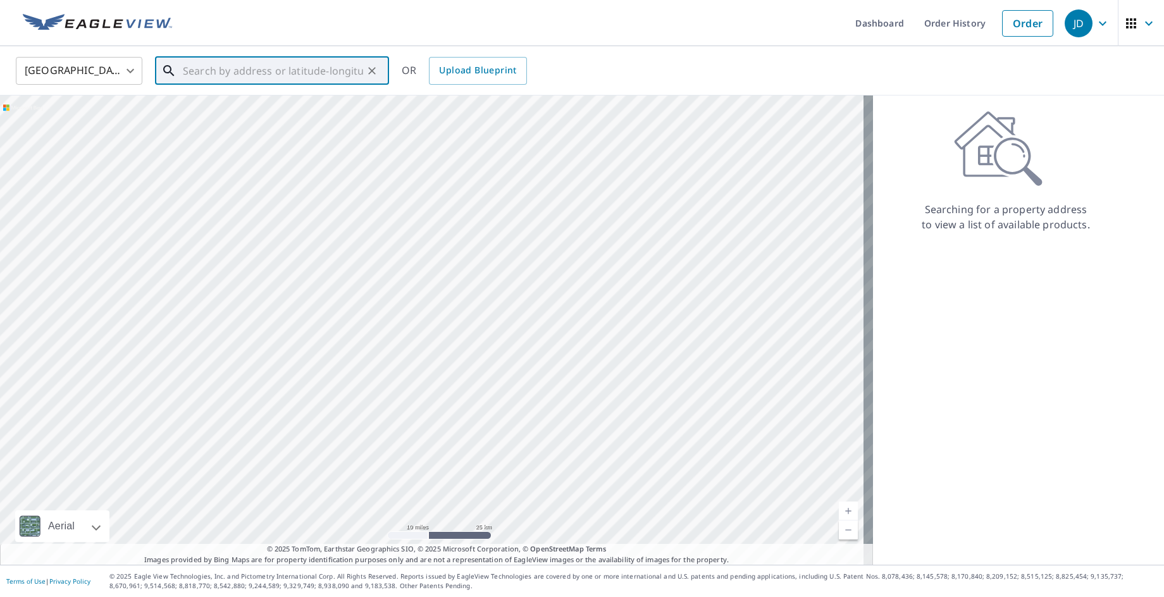
click at [450, 431] on div at bounding box center [436, 330] width 873 height 469
drag, startPoint x: 697, startPoint y: 289, endPoint x: 483, endPoint y: 555, distance: 341.4
click at [483, 555] on div "Aerial Road A standard road map Aerial A detailed look from above Labels Labels…" at bounding box center [436, 330] width 873 height 469
drag, startPoint x: 445, startPoint y: 453, endPoint x: 452, endPoint y: 490, distance: 37.3
click at [452, 490] on div at bounding box center [436, 330] width 873 height 469
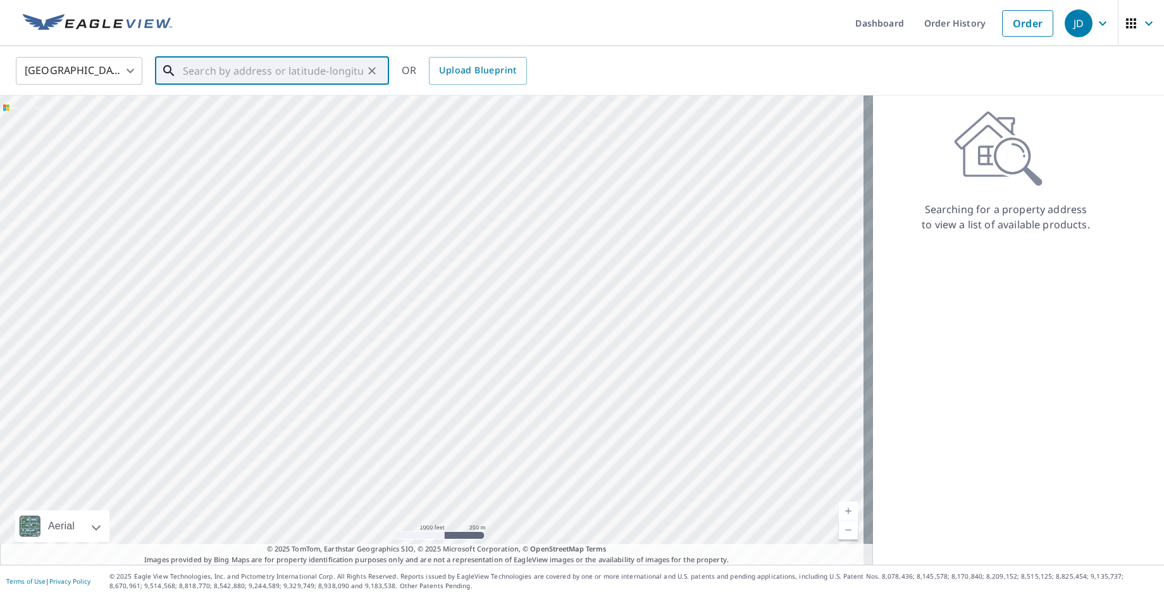
drag, startPoint x: 480, startPoint y: 219, endPoint x: 568, endPoint y: 518, distance: 311.2
click at [563, 522] on div at bounding box center [436, 330] width 873 height 469
drag, startPoint x: 430, startPoint y: 184, endPoint x: 489, endPoint y: 529, distance: 349.7
click at [489, 529] on div at bounding box center [436, 330] width 873 height 469
drag, startPoint x: 489, startPoint y: 288, endPoint x: 491, endPoint y: 546, distance: 258.1
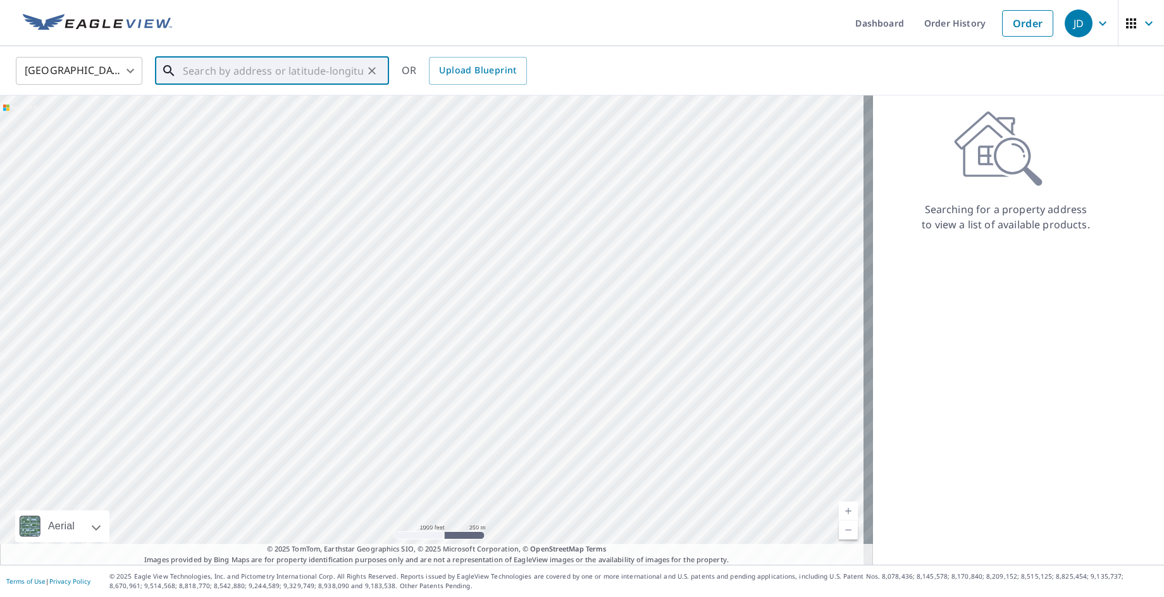
click at [491, 546] on div "Aerial Road A standard road map Aerial A detailed look from above Labels Labels…" at bounding box center [436, 330] width 873 height 469
drag, startPoint x: 487, startPoint y: 463, endPoint x: 489, endPoint y: 486, distance: 23.5
click at [489, 486] on div at bounding box center [436, 330] width 873 height 469
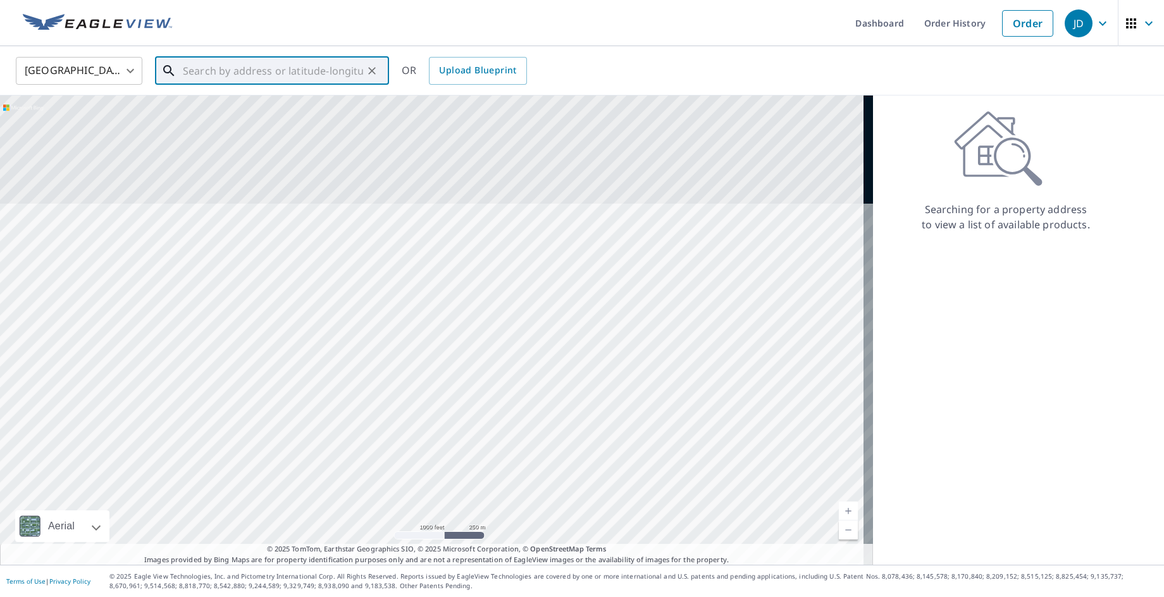
drag, startPoint x: 517, startPoint y: 173, endPoint x: 491, endPoint y: 495, distance: 322.4
click at [491, 495] on div at bounding box center [436, 330] width 873 height 469
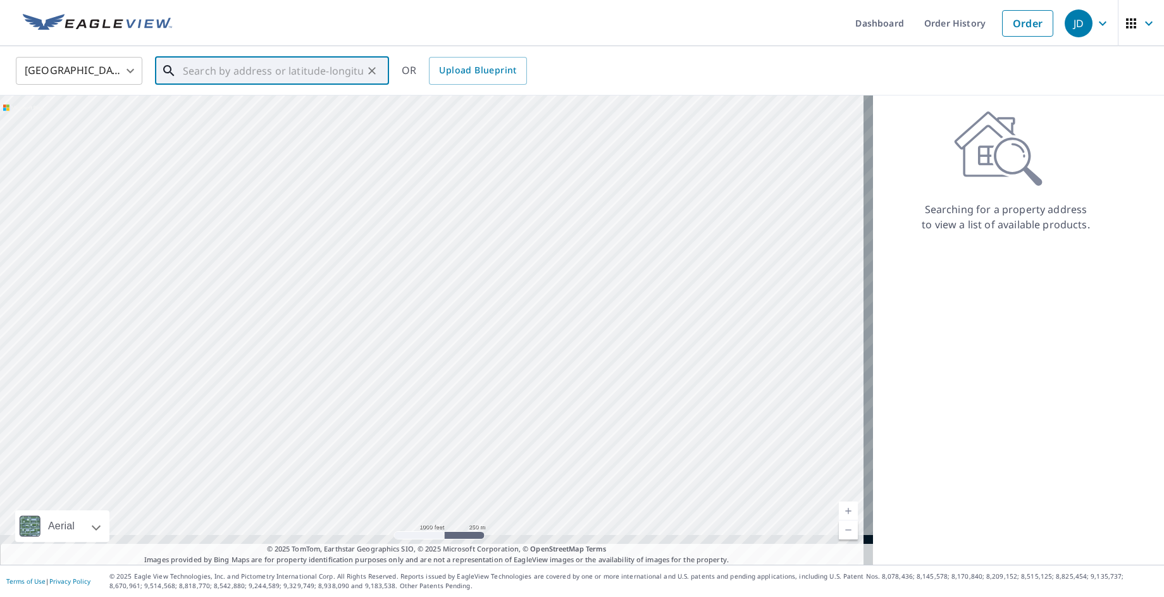
drag, startPoint x: 527, startPoint y: 403, endPoint x: 560, endPoint y: 191, distance: 214.3
click at [560, 191] on div at bounding box center [436, 330] width 873 height 469
drag, startPoint x: 540, startPoint y: 439, endPoint x: 506, endPoint y: 191, distance: 250.2
click at [506, 192] on div at bounding box center [436, 330] width 873 height 469
drag, startPoint x: 514, startPoint y: 445, endPoint x: 540, endPoint y: 469, distance: 35.8
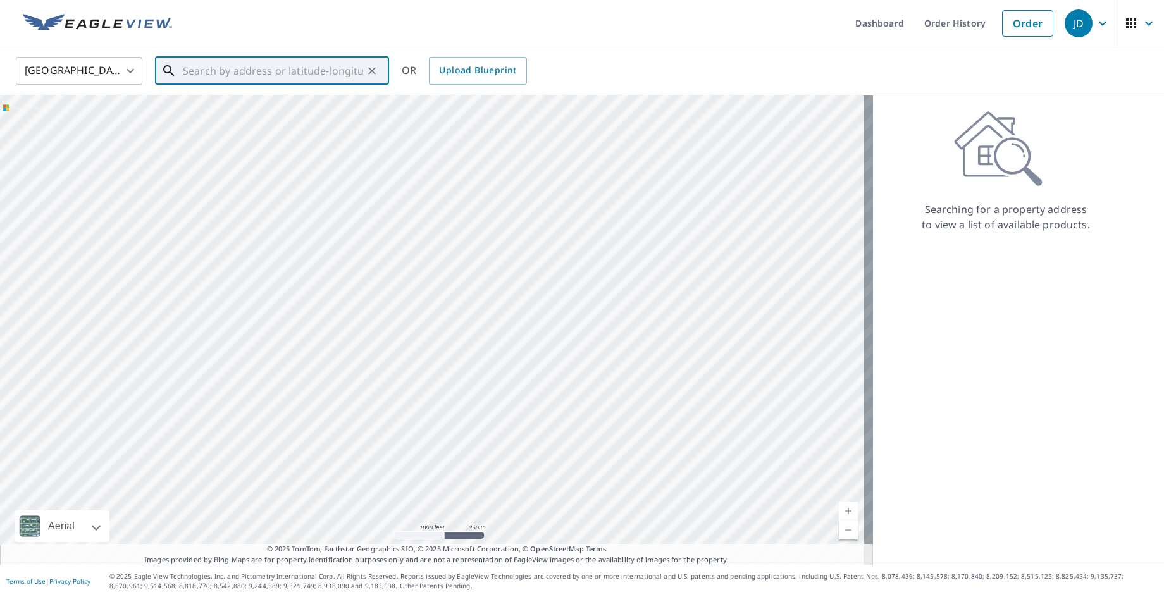
click at [540, 469] on div at bounding box center [436, 330] width 873 height 469
click at [481, 159] on div at bounding box center [436, 330] width 873 height 469
click at [481, 160] on div at bounding box center [436, 330] width 873 height 469
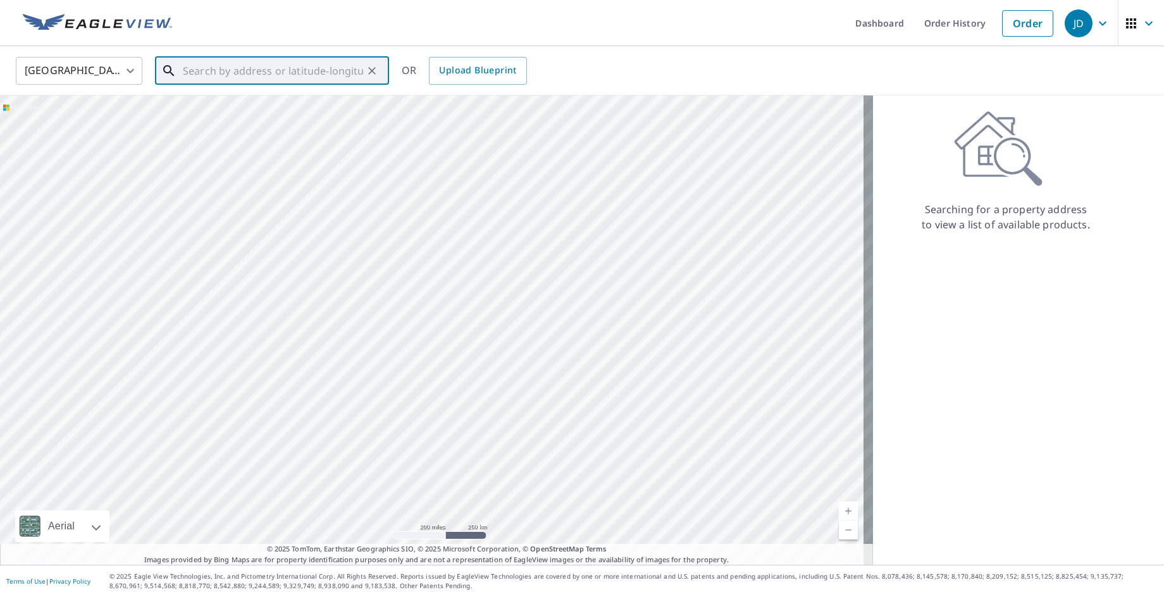
click at [481, 161] on div at bounding box center [436, 330] width 873 height 469
drag, startPoint x: 124, startPoint y: 414, endPoint x: 621, endPoint y: 478, distance: 501.1
click at [621, 478] on div at bounding box center [436, 330] width 873 height 469
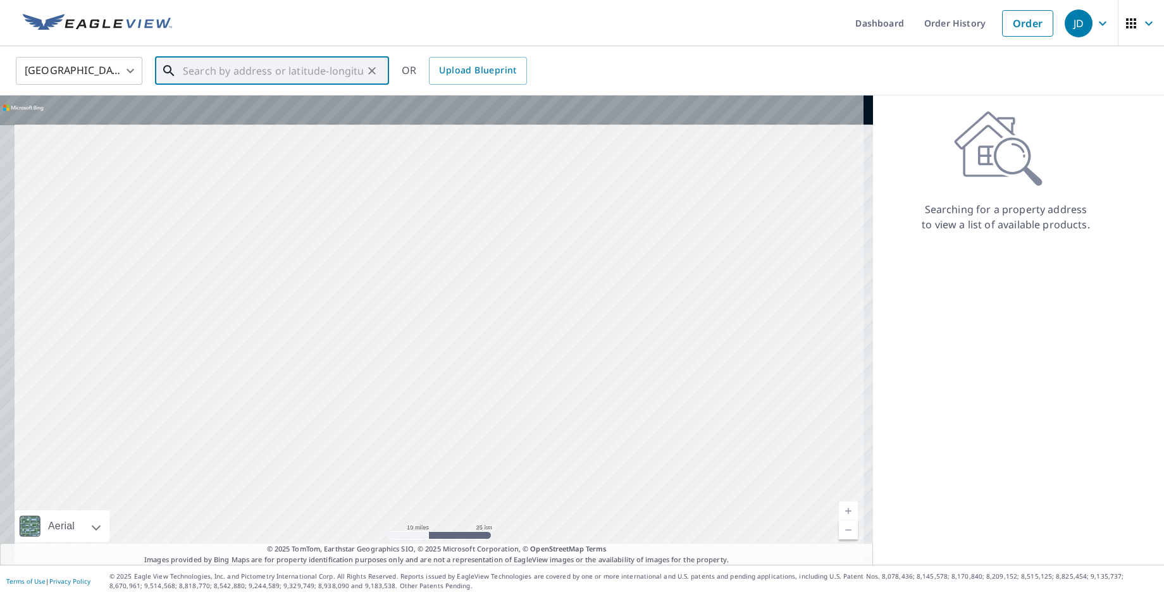
drag, startPoint x: 441, startPoint y: 260, endPoint x: 533, endPoint y: 486, distance: 244.3
click at [533, 486] on div at bounding box center [436, 330] width 873 height 469
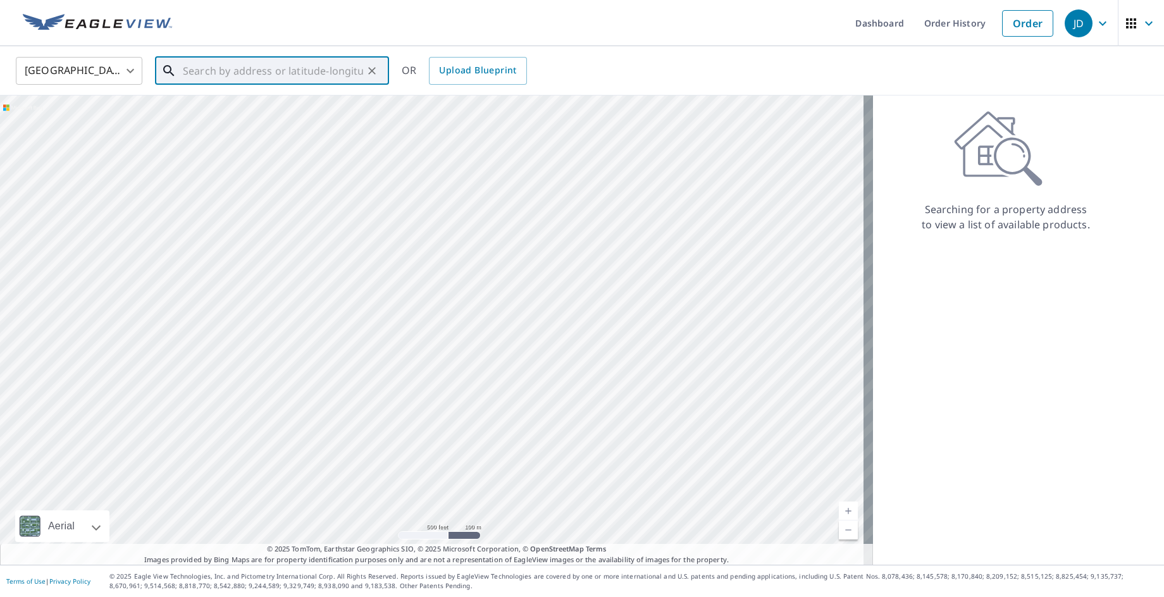
drag, startPoint x: 373, startPoint y: 368, endPoint x: 589, endPoint y: 113, distance: 334.8
click at [589, 113] on div at bounding box center [436, 330] width 873 height 469
drag, startPoint x: 571, startPoint y: 317, endPoint x: 848, endPoint y: 285, distance: 279.5
click at [848, 285] on div at bounding box center [436, 330] width 873 height 469
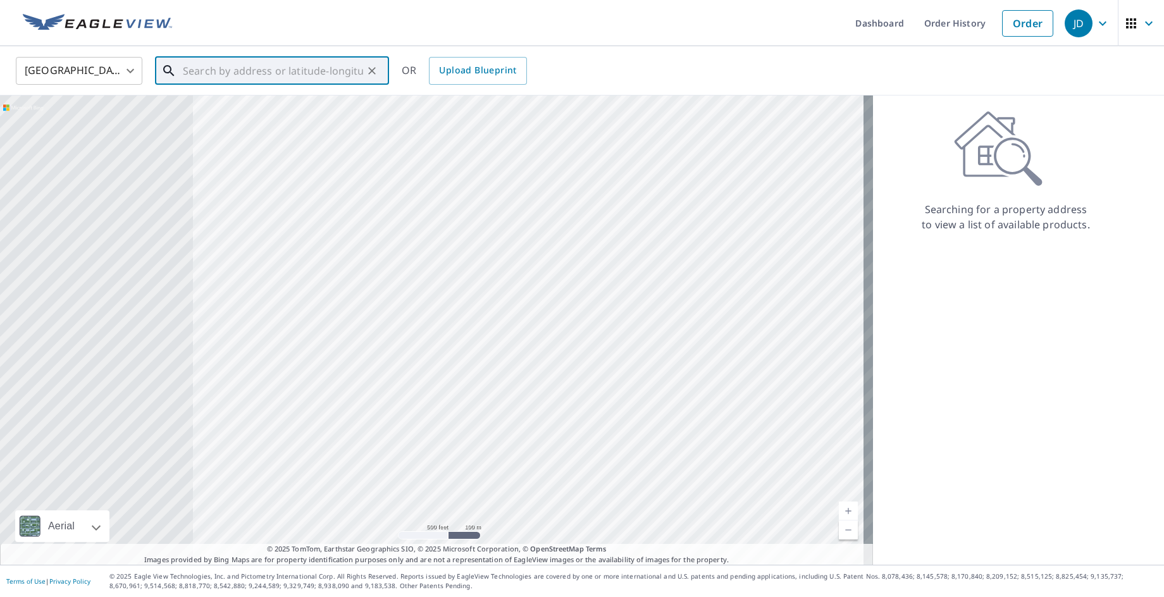
drag, startPoint x: 329, startPoint y: 412, endPoint x: 712, endPoint y: 413, distance: 382.7
click at [712, 413] on div at bounding box center [436, 330] width 873 height 469
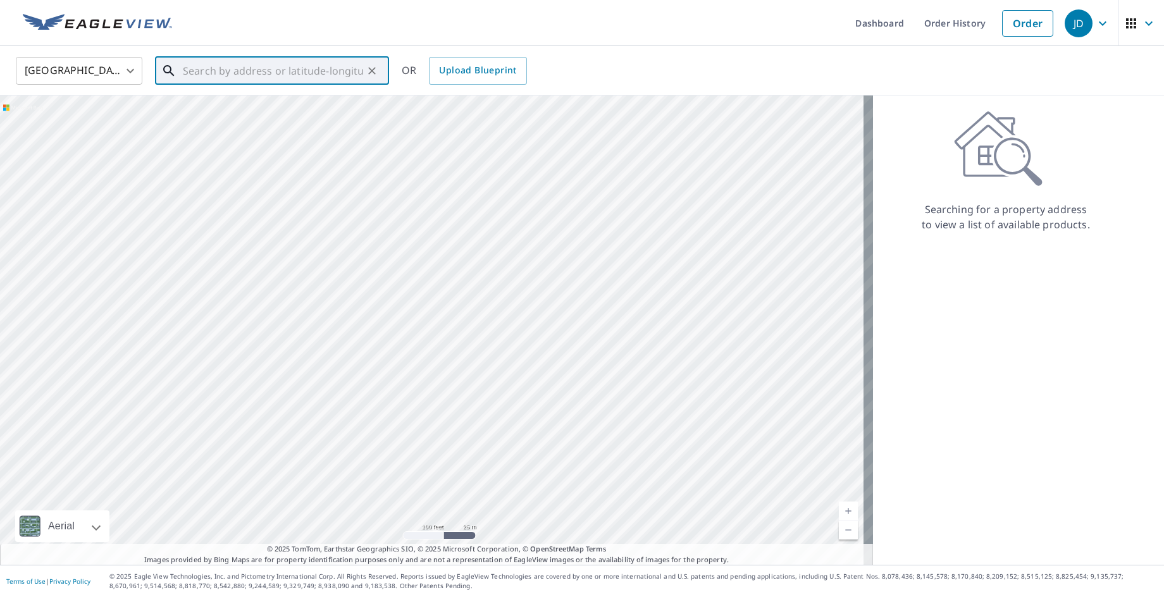
drag, startPoint x: 470, startPoint y: 271, endPoint x: 471, endPoint y: 441, distance: 170.1
click at [471, 441] on div at bounding box center [436, 330] width 873 height 469
click at [456, 256] on div at bounding box center [436, 330] width 873 height 469
click at [457, 255] on div at bounding box center [436, 330] width 873 height 469
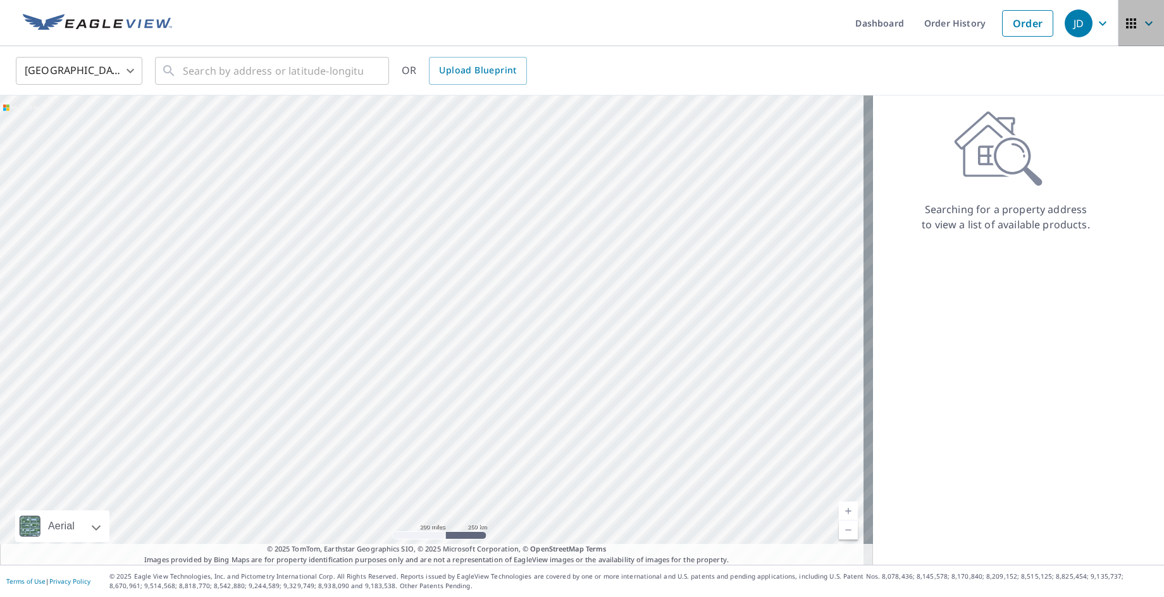
click at [1128, 23] on icon "button" at bounding box center [1130, 23] width 15 height 15
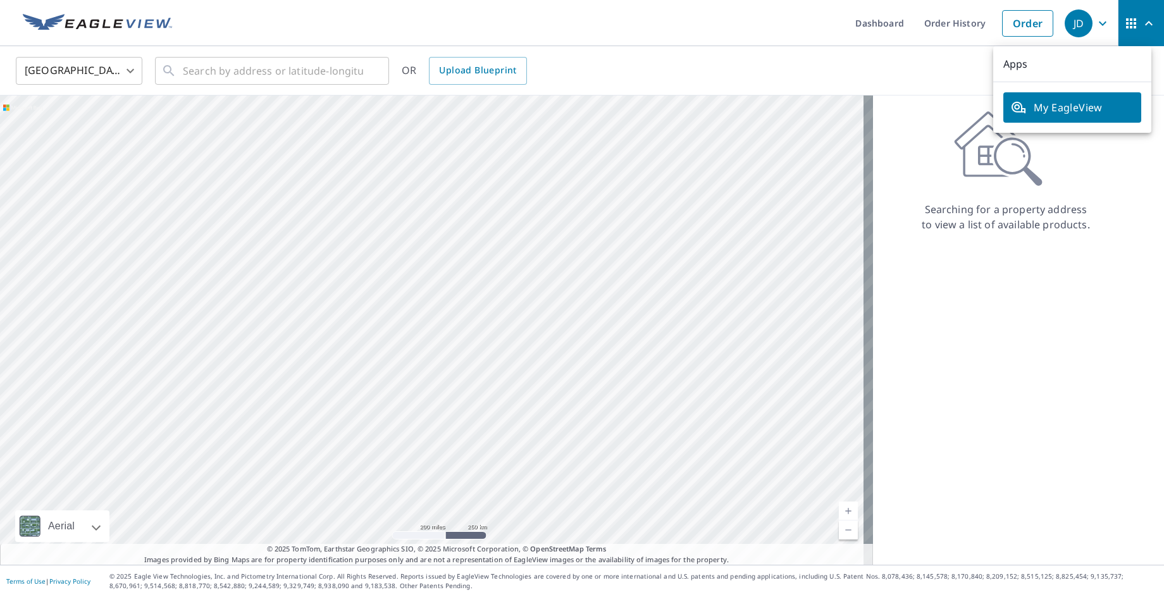
click at [1051, 64] on p "Apps" at bounding box center [1072, 64] width 158 height 36
click at [1070, 106] on span "My EagleView" at bounding box center [1072, 107] width 123 height 15
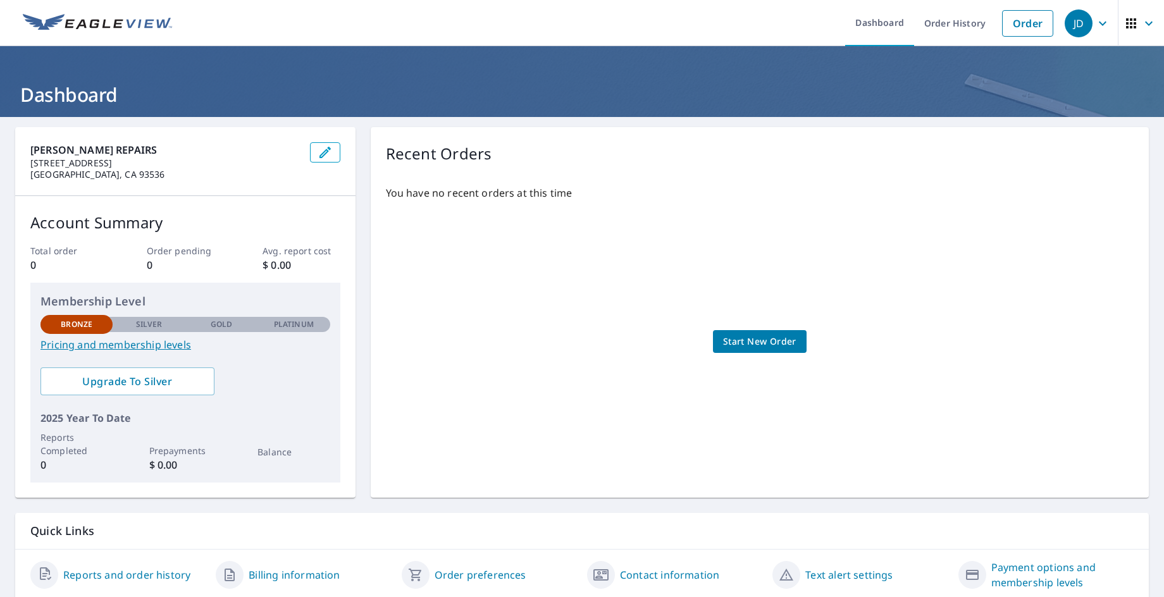
click at [321, 151] on icon "button" at bounding box center [325, 152] width 15 height 15
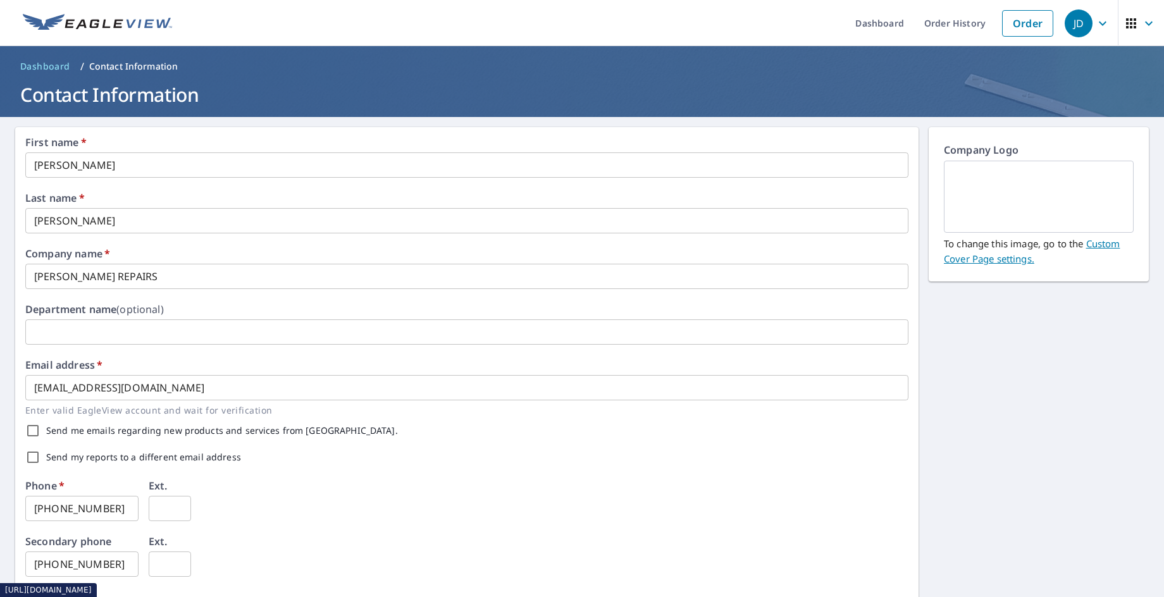
click at [1097, 245] on link "Custom Cover Page settings." at bounding box center [1032, 251] width 176 height 28
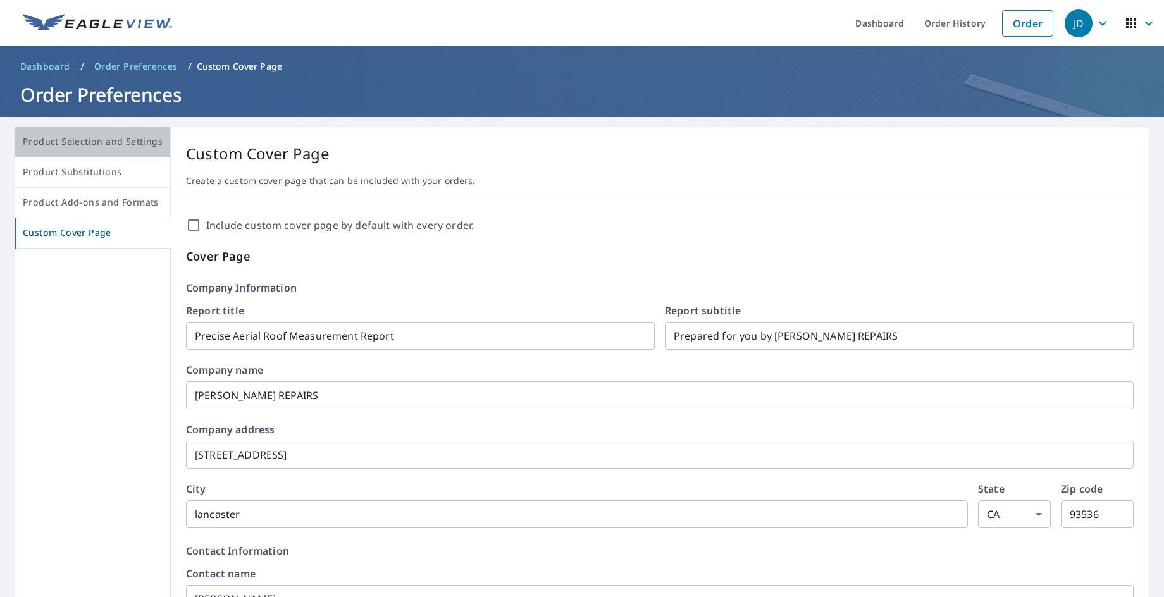
click at [121, 144] on span "Product Selection and Settings" at bounding box center [93, 142] width 140 height 16
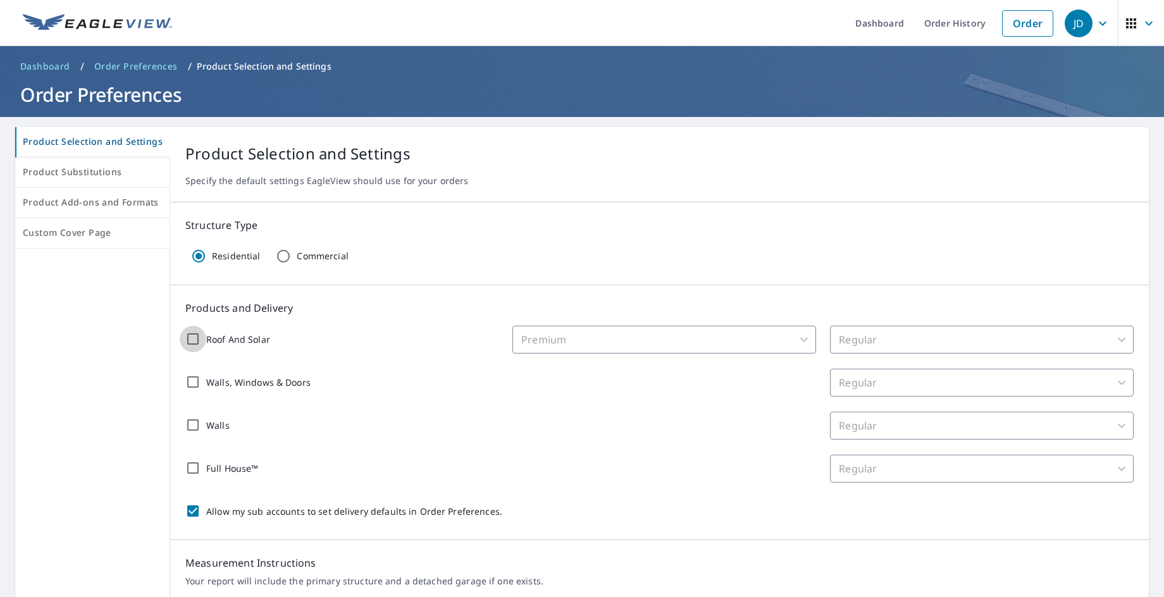
click at [189, 337] on input "Roof And Solar" at bounding box center [193, 339] width 27 height 27
checkbox input "true"
click at [192, 508] on input "Allow my sub accounts to set delivery defaults in Order Preferences." at bounding box center [193, 511] width 27 height 27
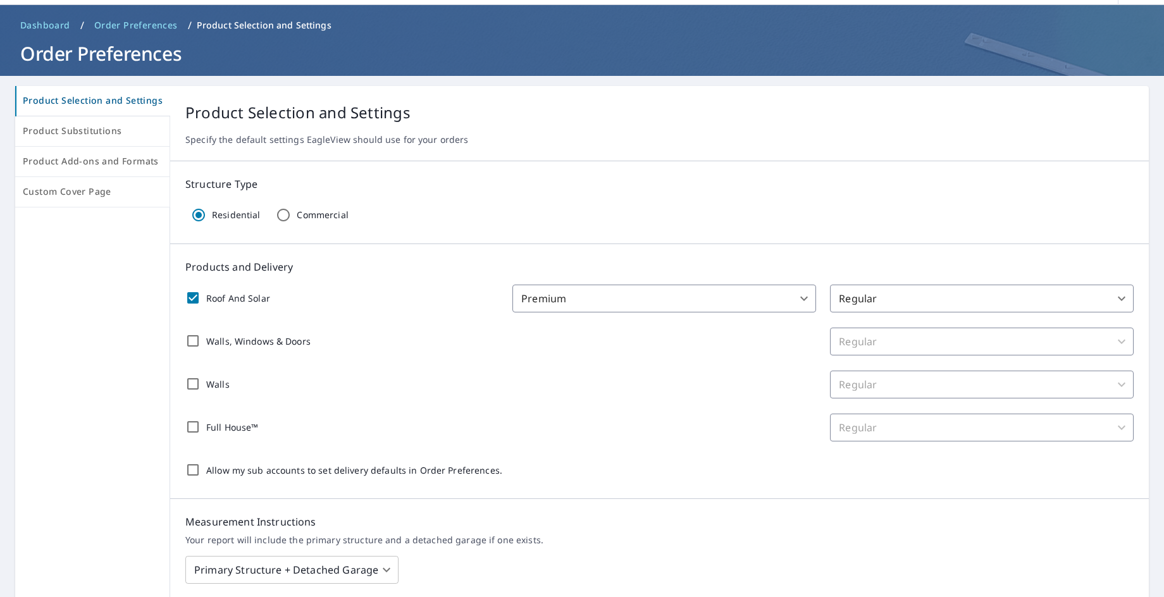
scroll to position [63, 0]
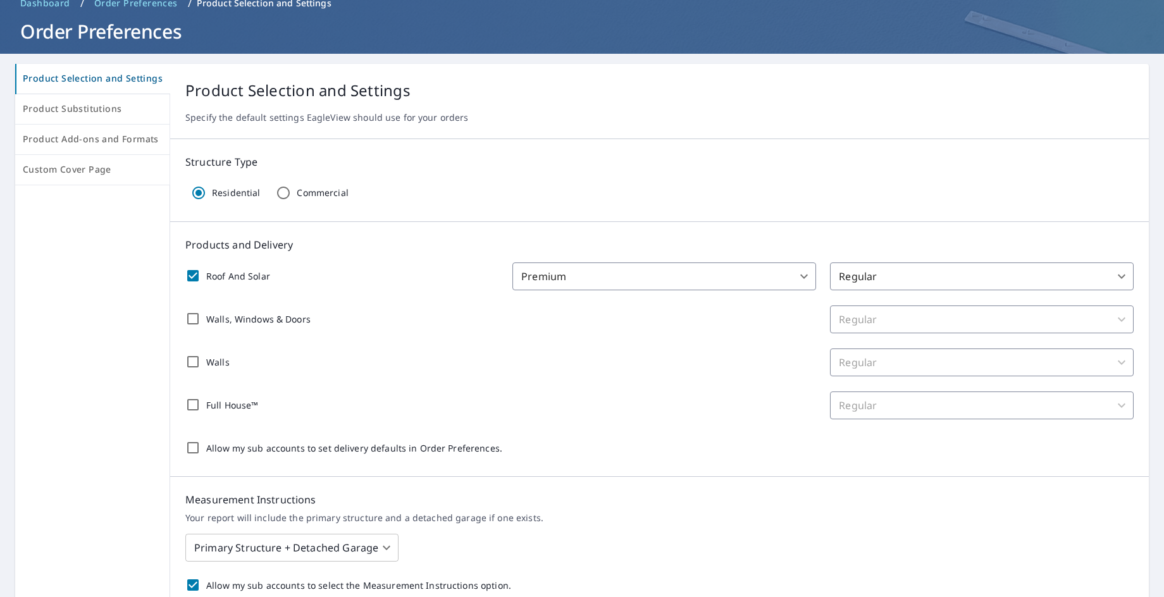
click at [188, 450] on input "Allow my sub accounts to set delivery defaults in Order Preferences." at bounding box center [193, 448] width 27 height 27
checkbox input "true"
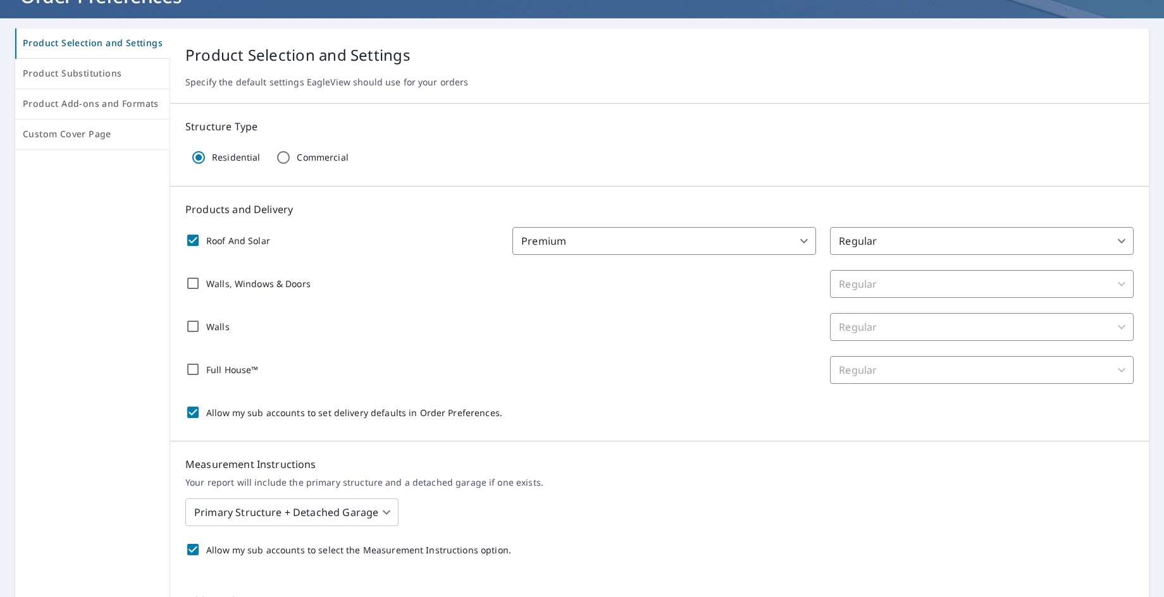
scroll to position [126, 0]
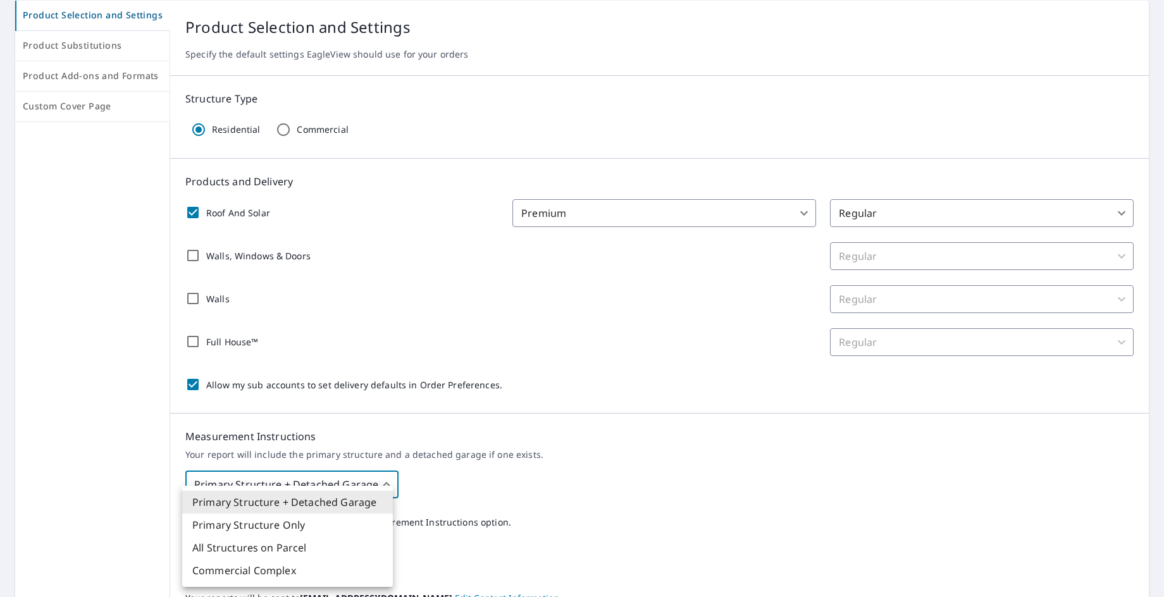
click at [382, 486] on body "JD JD Dashboard Order History Order JD Dashboard / Order Preferences / Product …" at bounding box center [582, 298] width 1164 height 597
click at [382, 486] on ul "Primary Structure + Detached Garage Primary Structure Only All Structures on Pa…" at bounding box center [287, 536] width 211 height 101
drag, startPoint x: 445, startPoint y: 493, endPoint x: 430, endPoint y: 496, distance: 14.8
click at [439, 495] on div at bounding box center [582, 298] width 1164 height 597
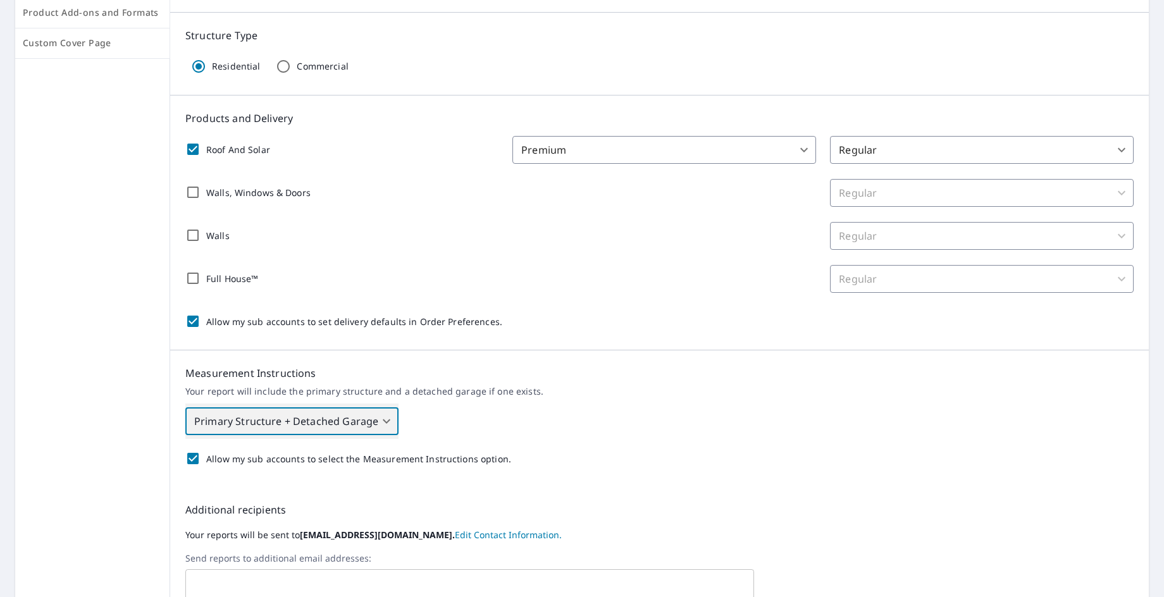
scroll to position [253, 0]
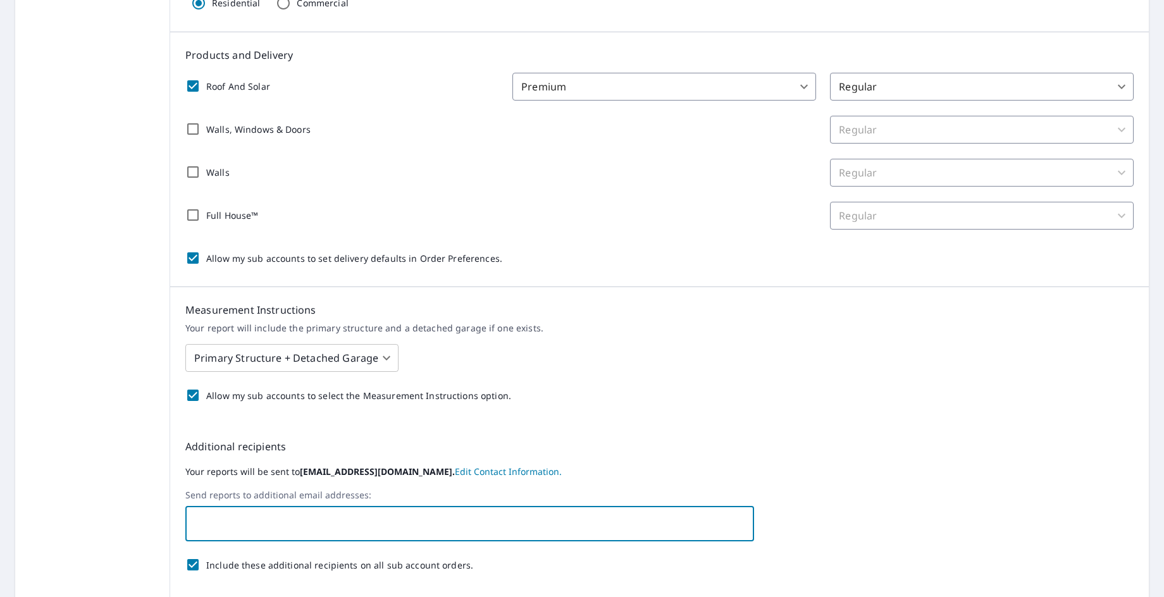
click at [230, 528] on input "text" at bounding box center [460, 524] width 538 height 24
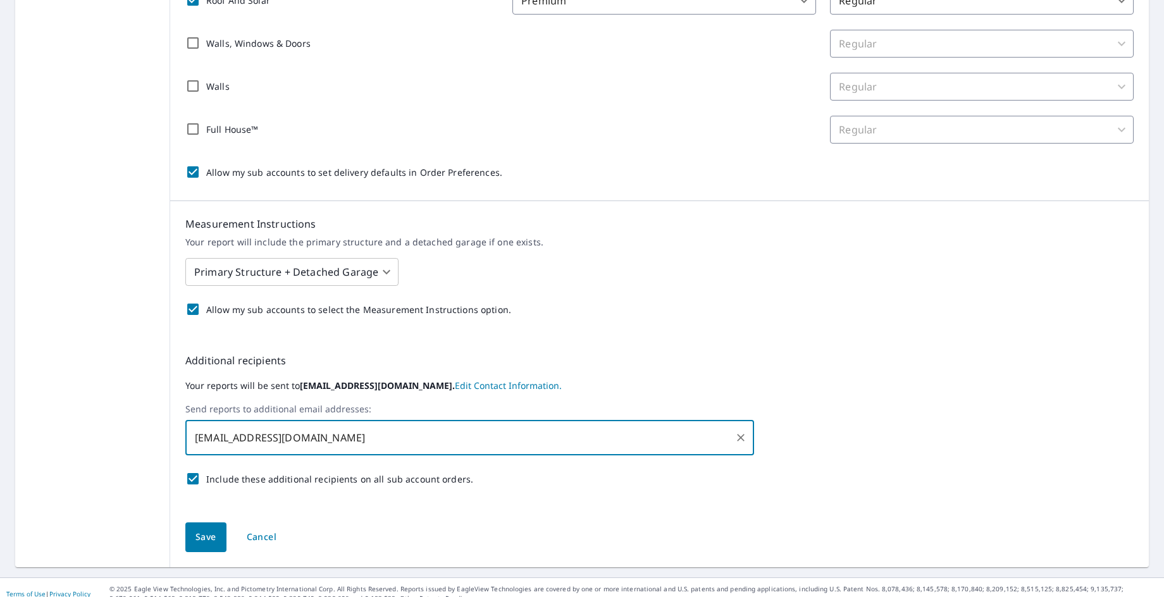
scroll to position [352, 0]
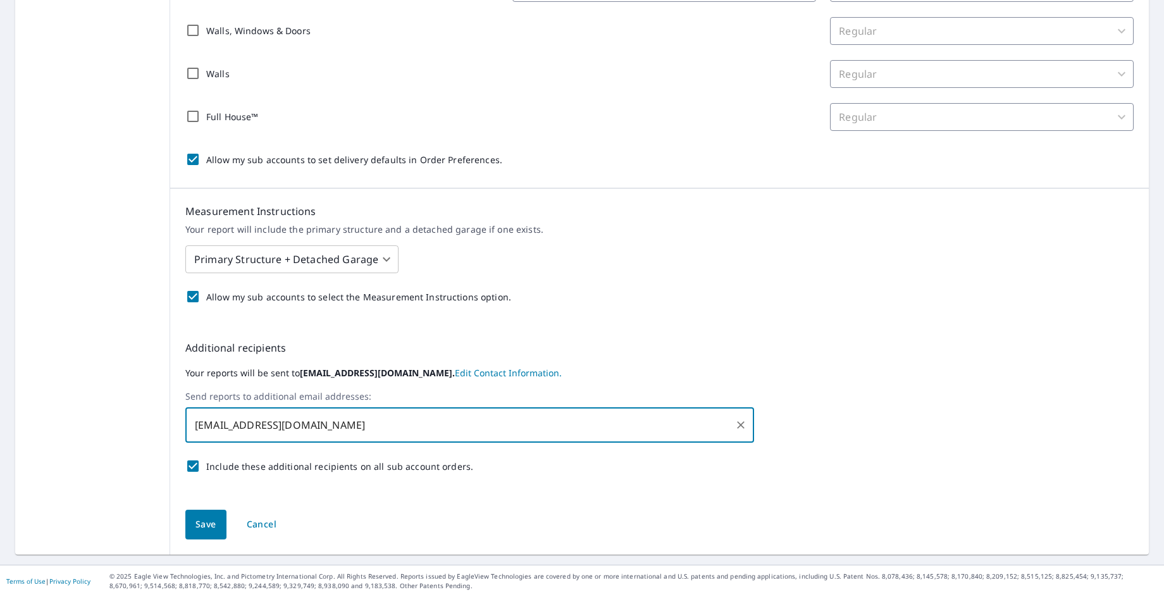
type input "joseroofingrepairs@outlook.com"
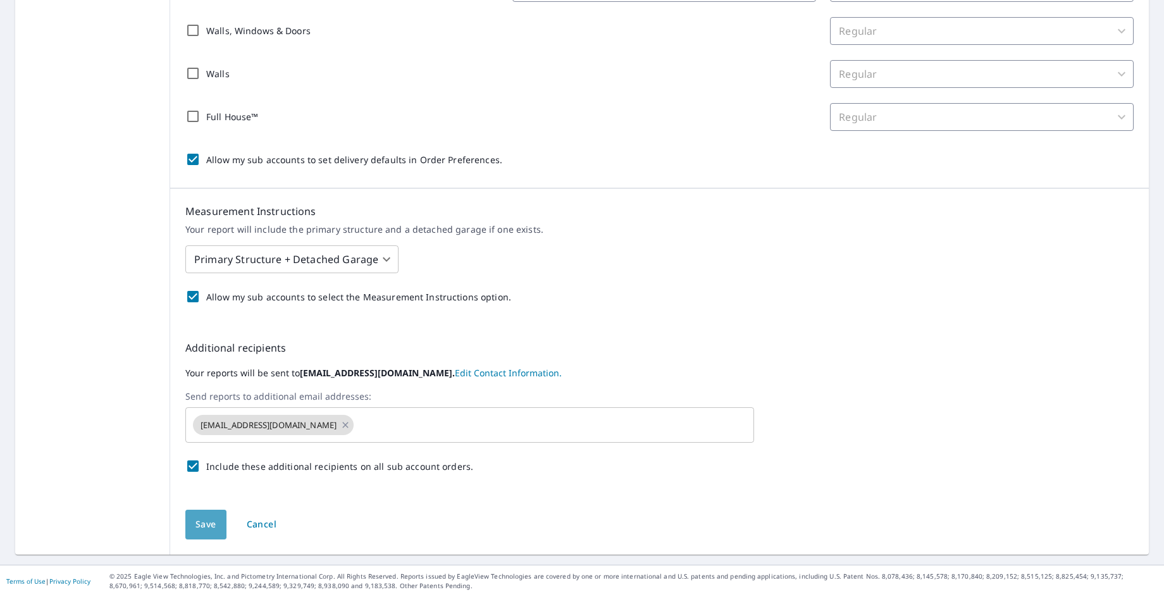
click at [198, 529] on span "Save" at bounding box center [205, 525] width 21 height 16
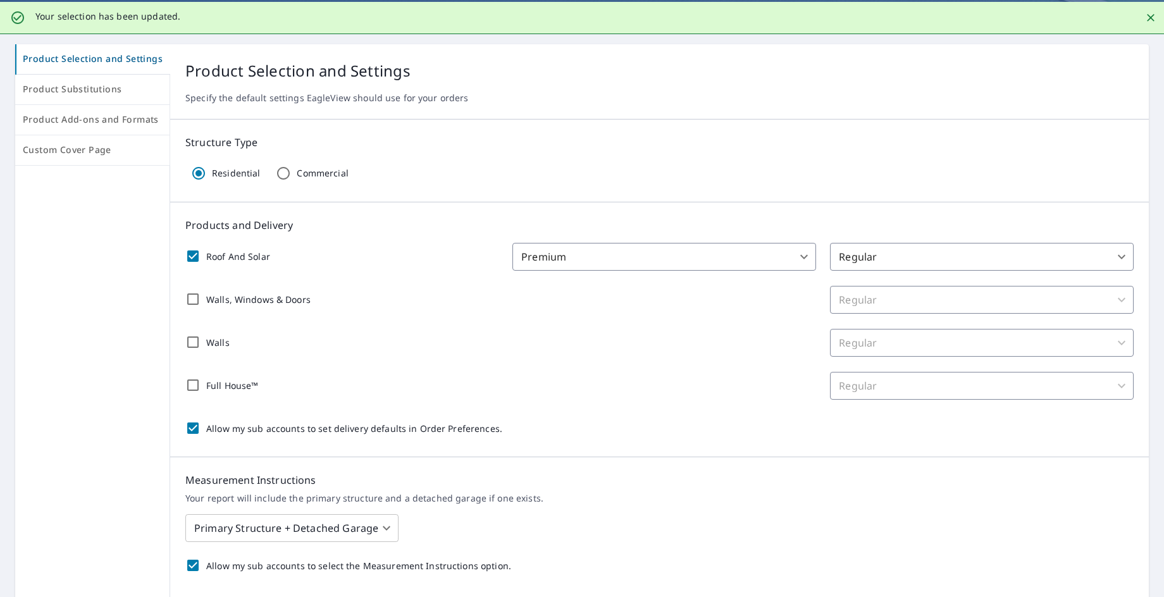
scroll to position [126, 0]
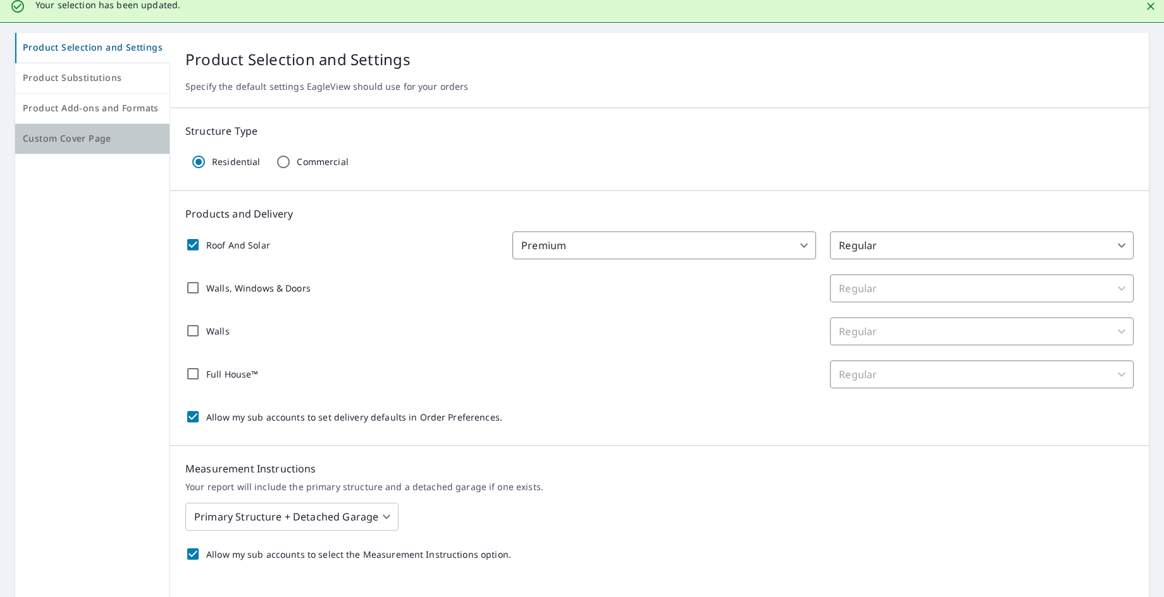
click at [96, 142] on span "Custom Cover Page" at bounding box center [92, 139] width 139 height 16
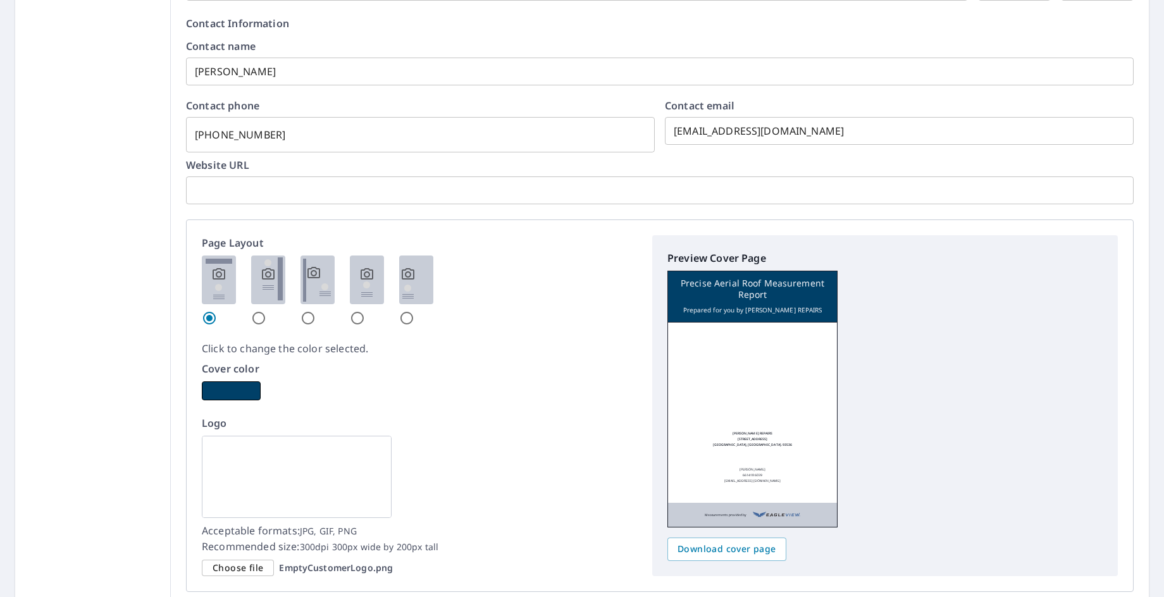
scroll to position [537, 0]
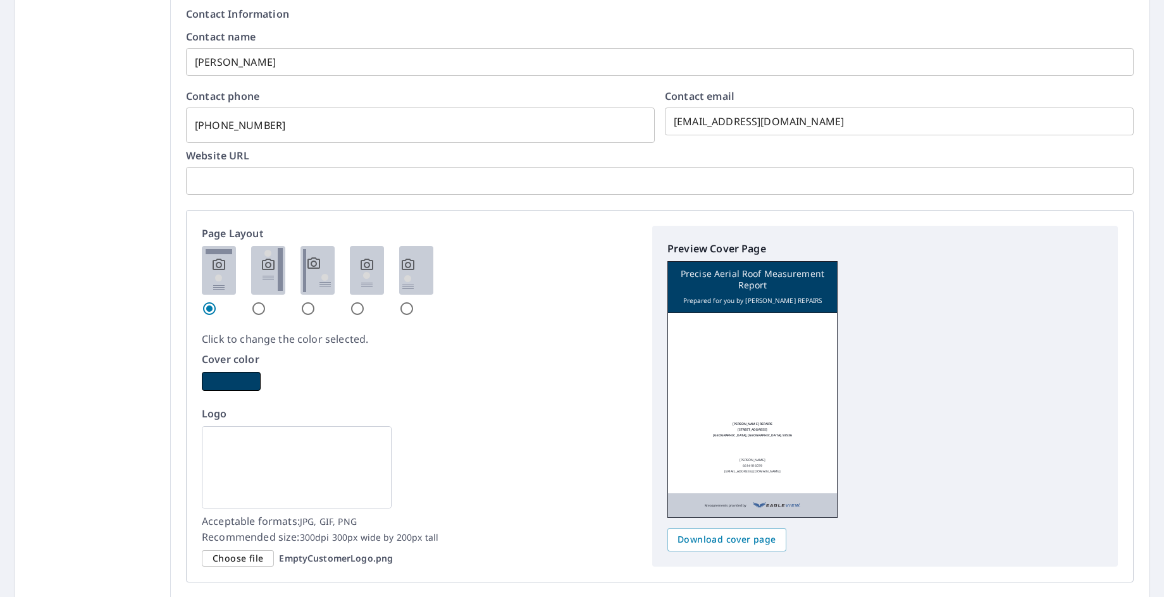
click at [297, 467] on img at bounding box center [297, 467] width 190 height 82
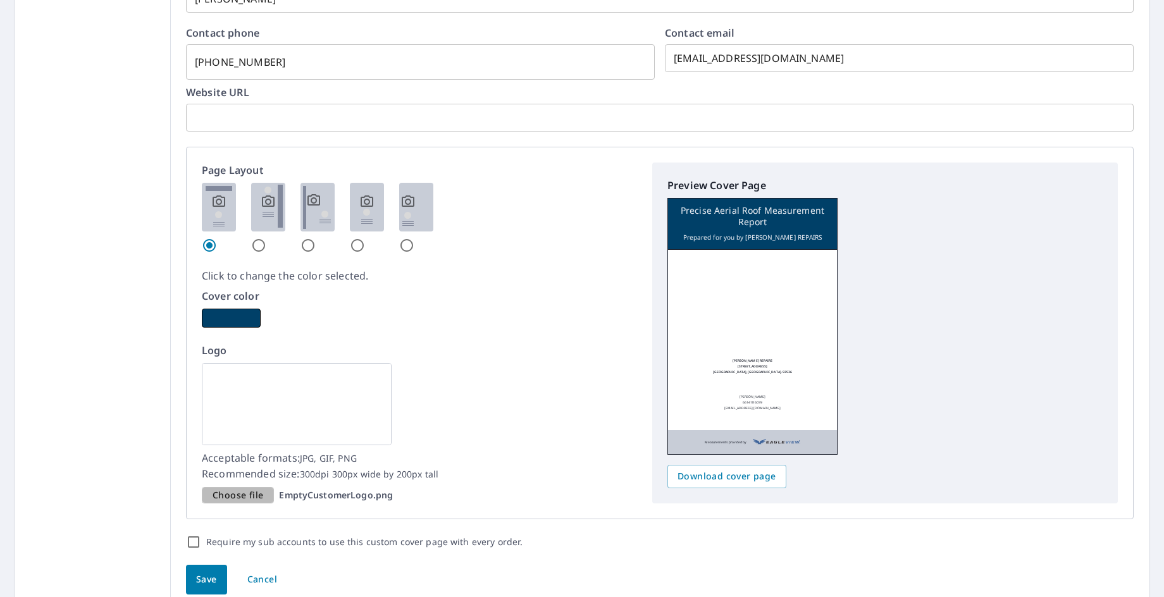
click at [249, 495] on span "Choose file" at bounding box center [238, 496] width 51 height 16
click at [0, 0] on input "Choose file EmptyCustomerLogo.png" at bounding box center [0, 0] width 0 height 0
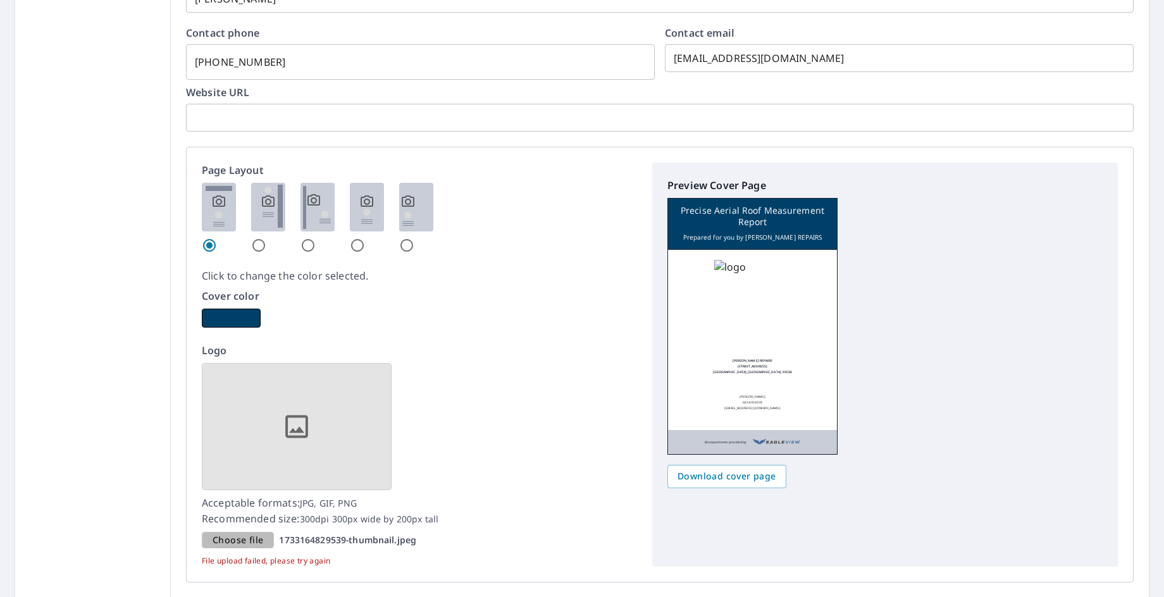
click at [235, 536] on span "Choose file" at bounding box center [238, 541] width 51 height 16
click at [0, 0] on input "Choose file 1733164829539-thumbnail.jpeg" at bounding box center [0, 0] width 0 height 0
click at [271, 450] on img at bounding box center [297, 426] width 190 height 127
click at [304, 560] on p "File upload failed, please try again" at bounding box center [419, 560] width 435 height 11
click at [369, 540] on p "1757875660455-thumbnail.jpeg" at bounding box center [347, 539] width 137 height 11
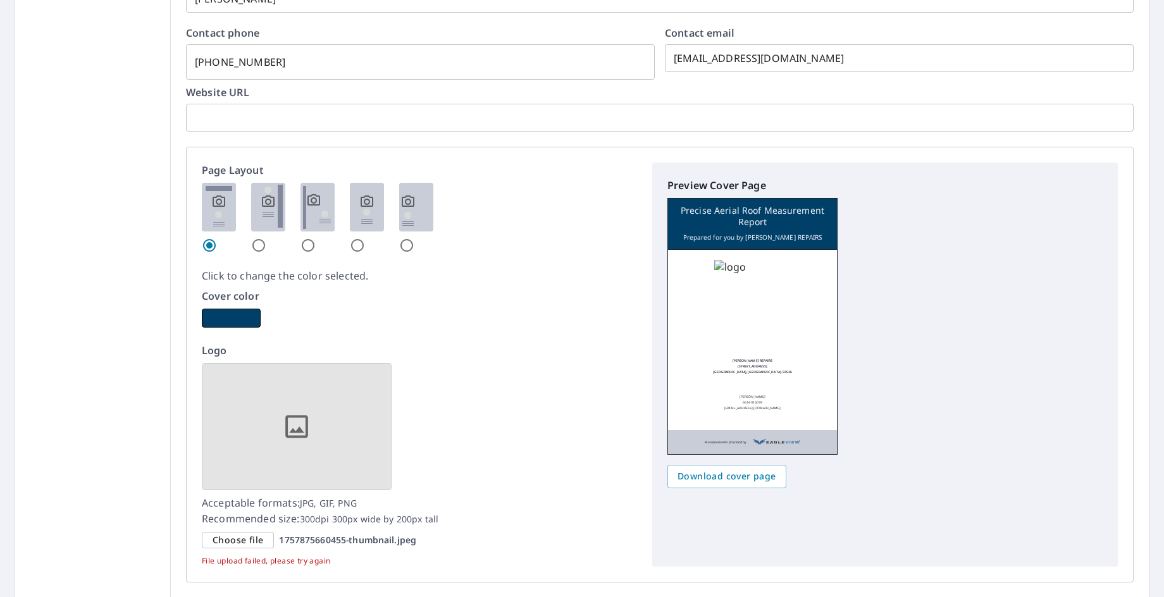
click at [0, 0] on input "Choose file 1757875660455-thumbnail.jpeg" at bounding box center [0, 0] width 0 height 0
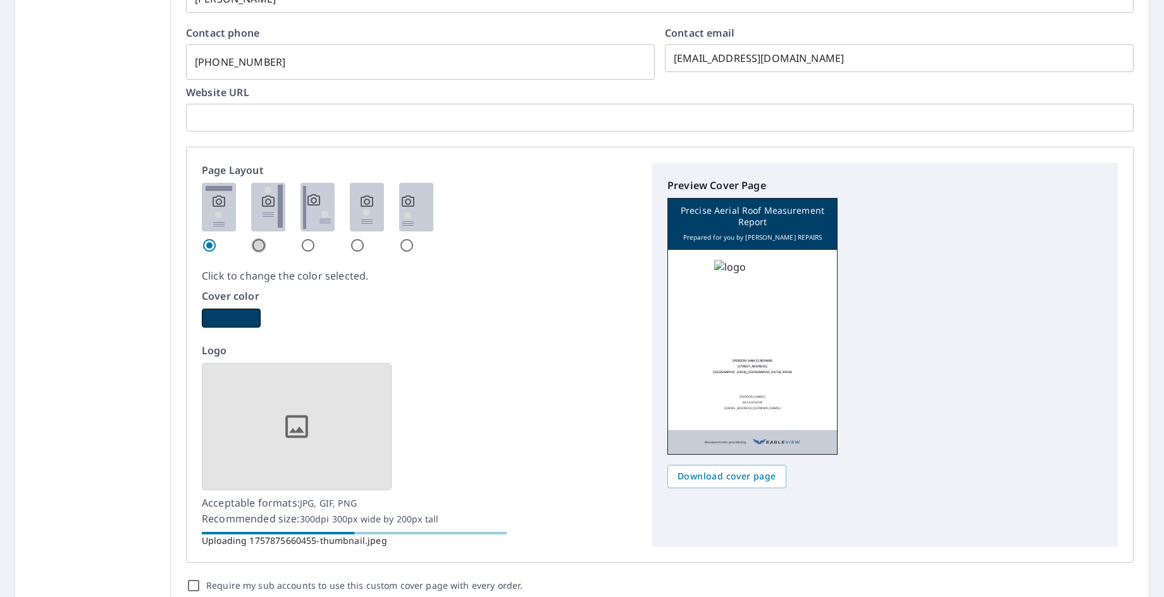
click at [254, 244] on input "radio" at bounding box center [258, 245] width 15 height 15
radio input "true"
checkbox input "true"
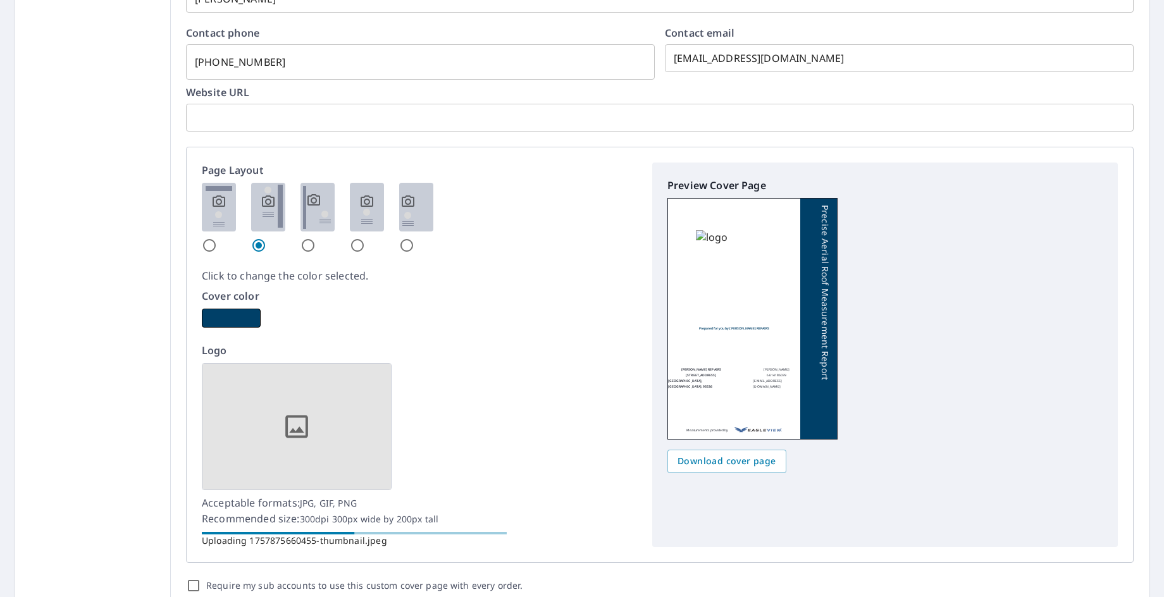
click at [321, 250] on div at bounding box center [317, 218] width 34 height 70
click at [306, 243] on input "radio" at bounding box center [307, 245] width 15 height 15
radio input "true"
checkbox input "true"
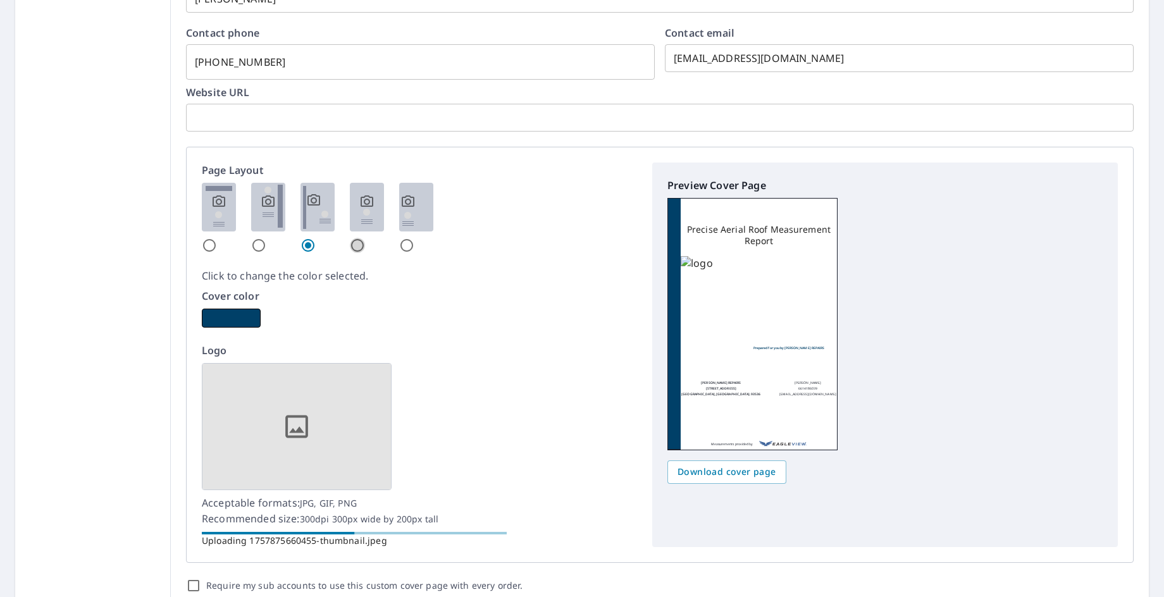
click at [350, 243] on input "radio" at bounding box center [357, 245] width 15 height 15
radio input "true"
checkbox input "true"
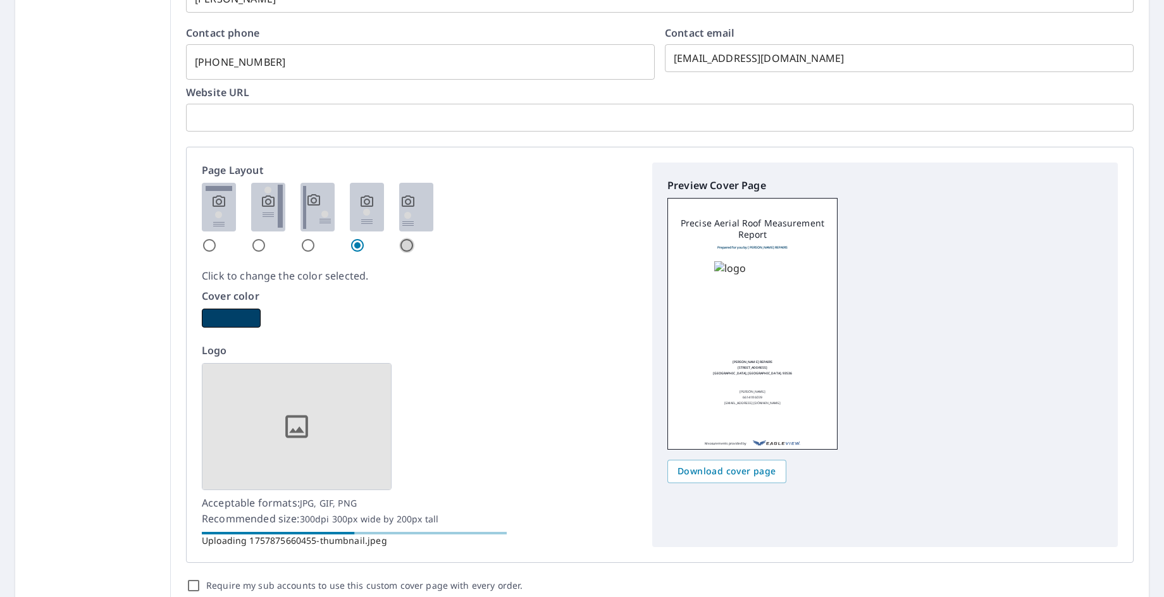
click at [408, 248] on input "radio" at bounding box center [406, 245] width 15 height 15
radio input "true"
checkbox input "true"
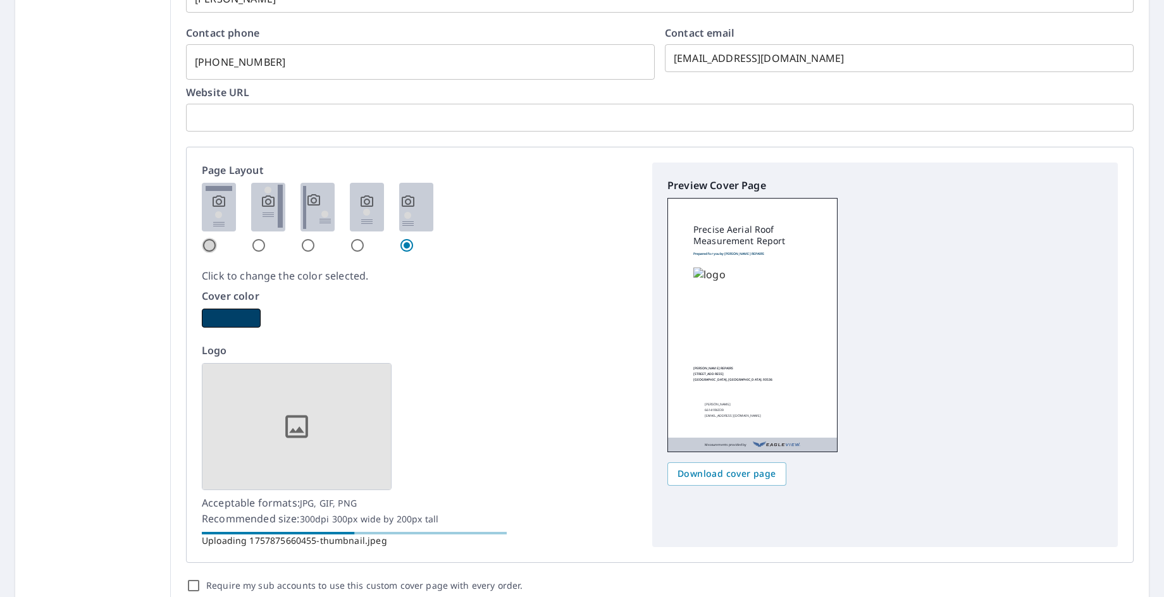
click at [206, 240] on input "radio" at bounding box center [209, 245] width 15 height 15
radio input "true"
checkbox input "true"
